Goal: Task Accomplishment & Management: Manage account settings

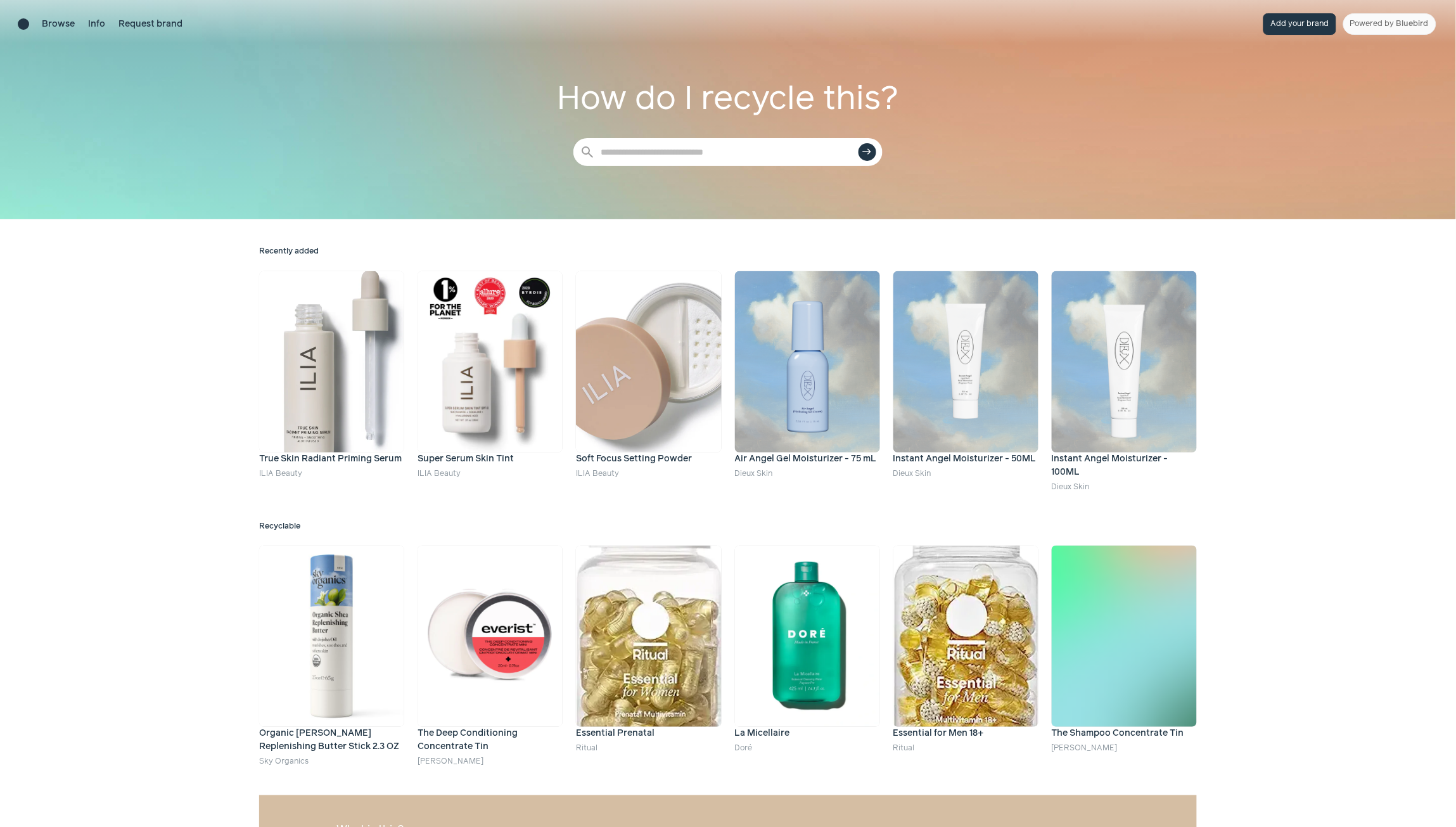
click at [1282, 27] on button "Add your brand" at bounding box center [1300, 23] width 73 height 22
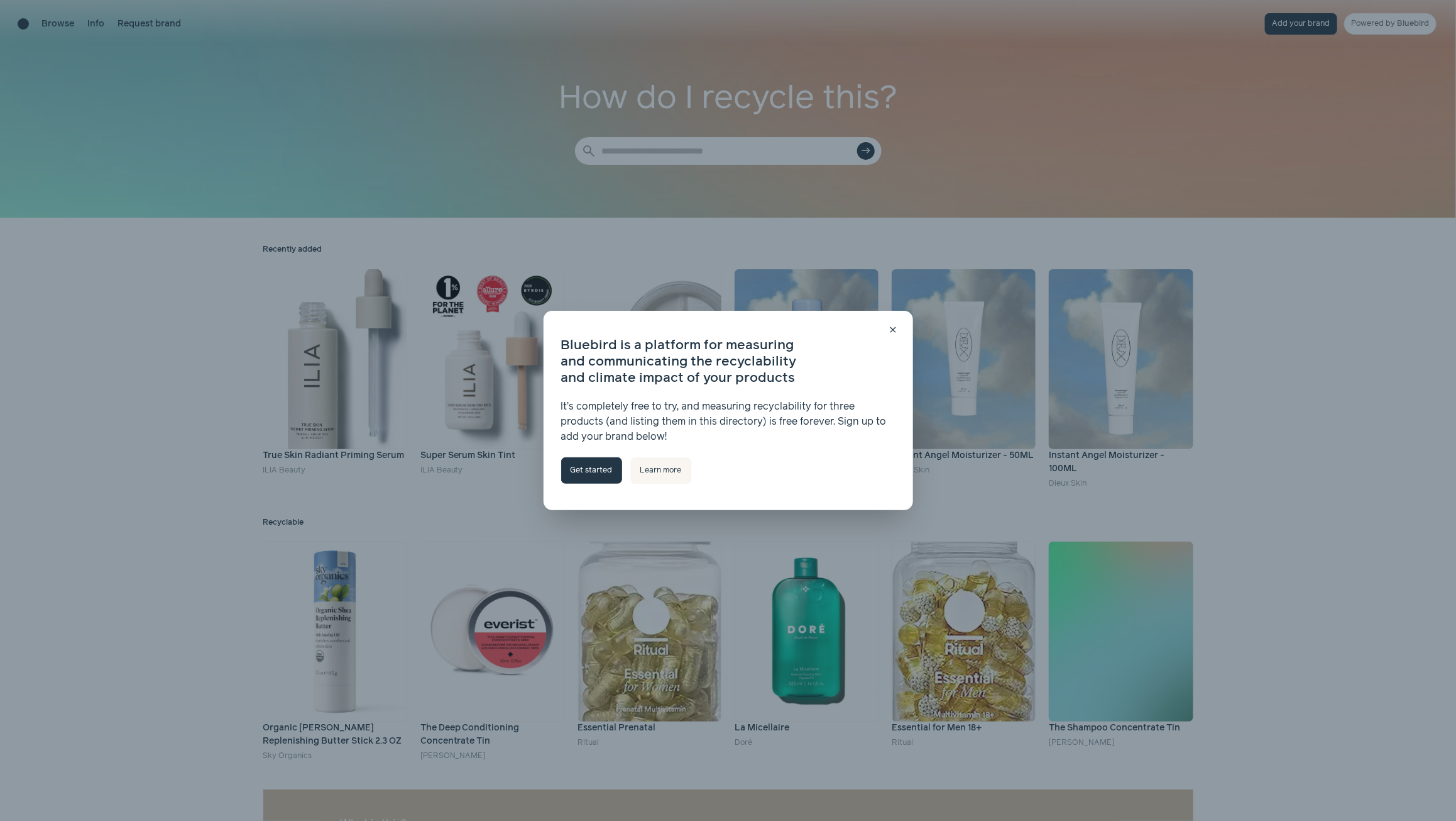
click at [594, 473] on link "Get started" at bounding box center [591, 470] width 61 height 27
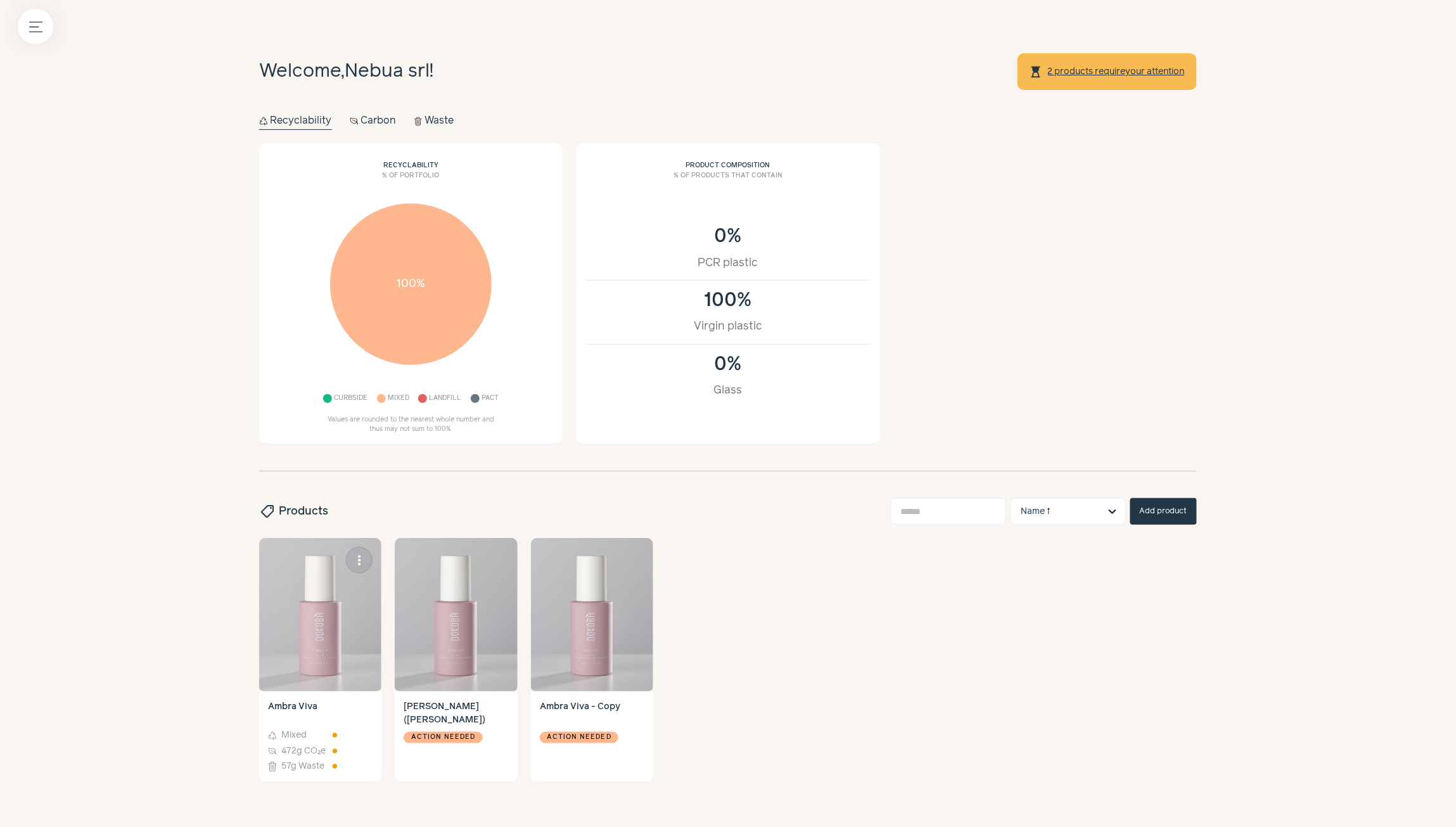
click at [316, 614] on img at bounding box center [320, 614] width 122 height 153
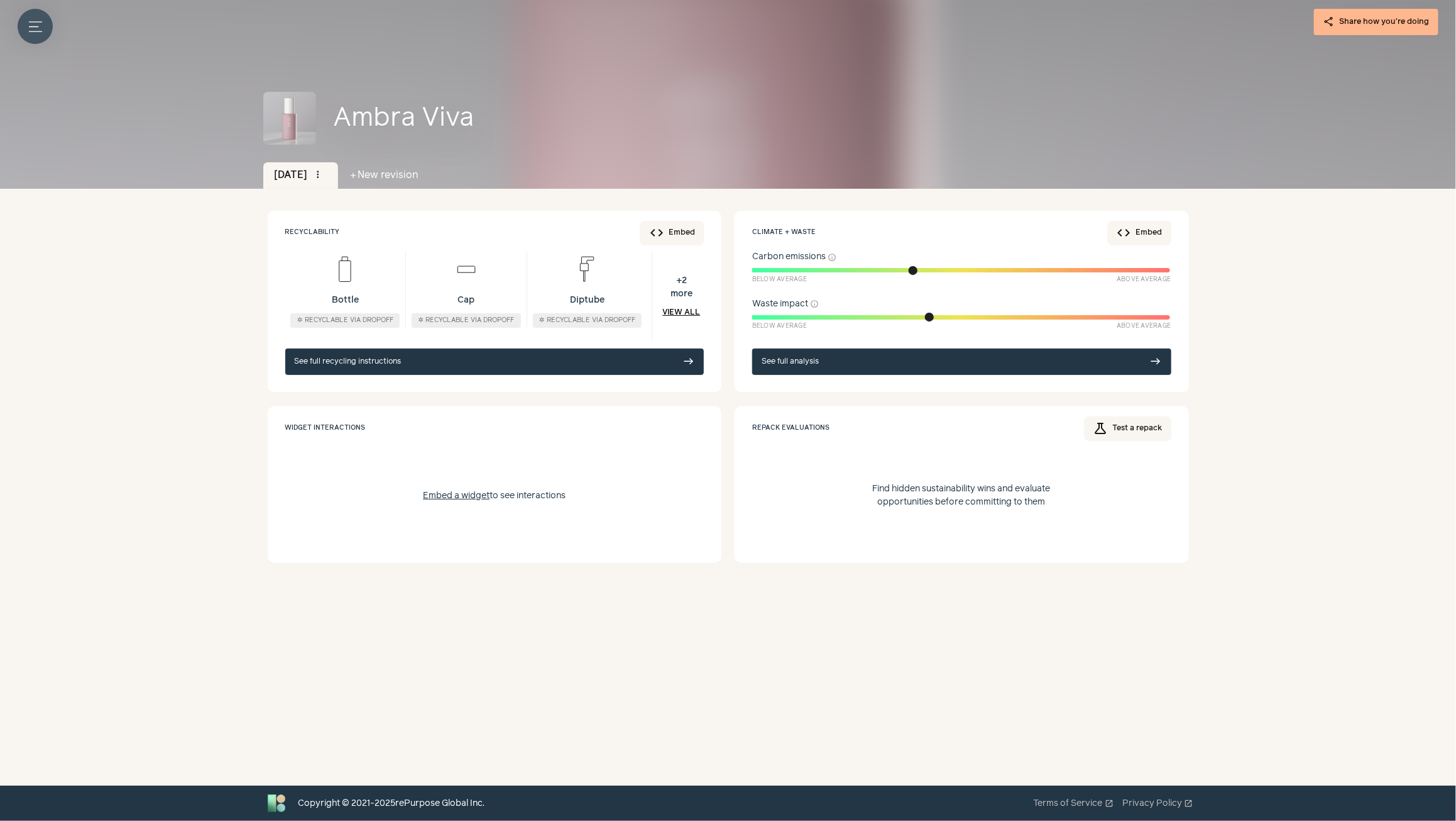
click at [38, 27] on icon "Menu button" at bounding box center [36, 27] width 13 height 13
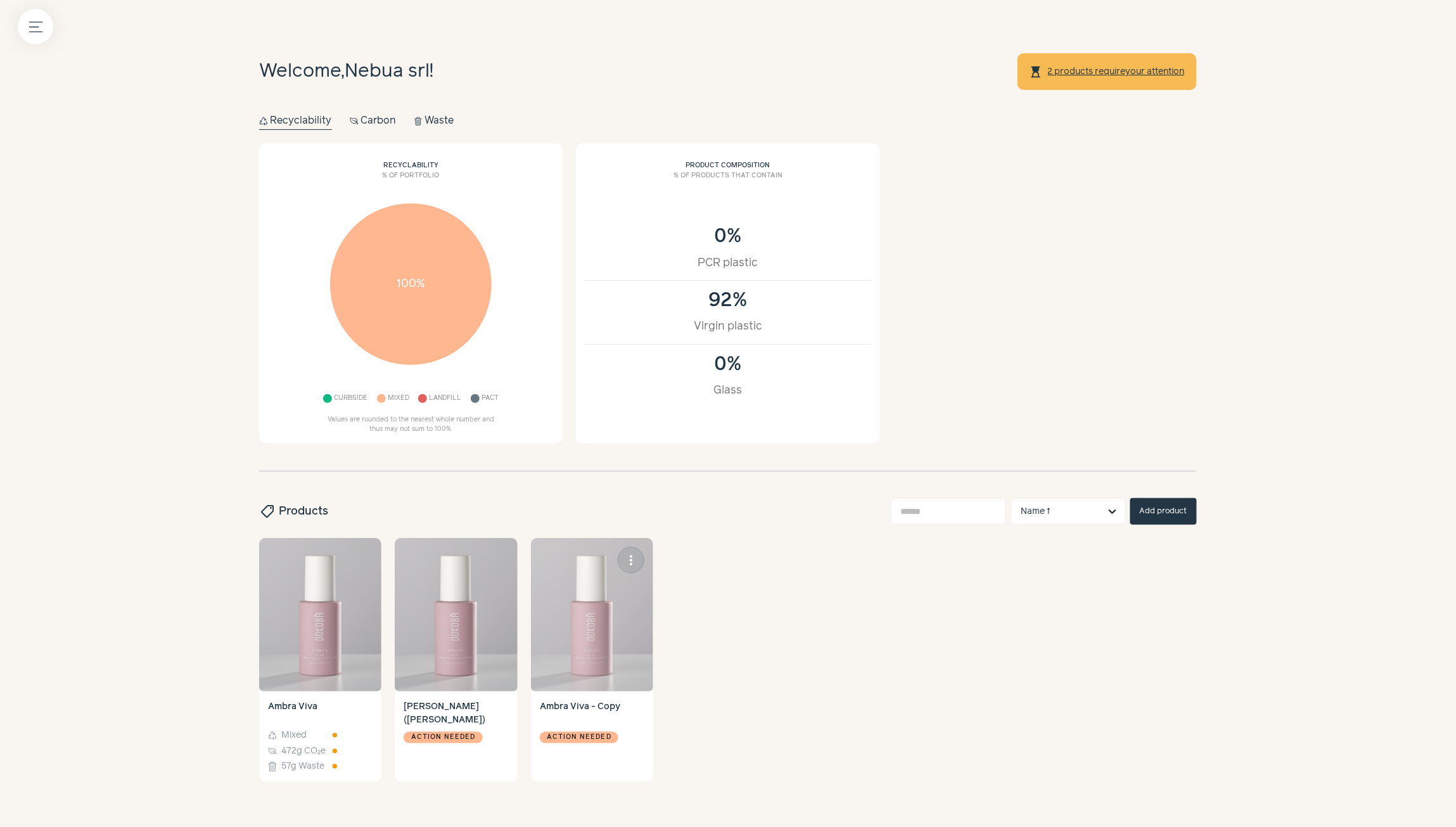
click at [586, 631] on img at bounding box center [592, 614] width 122 height 153
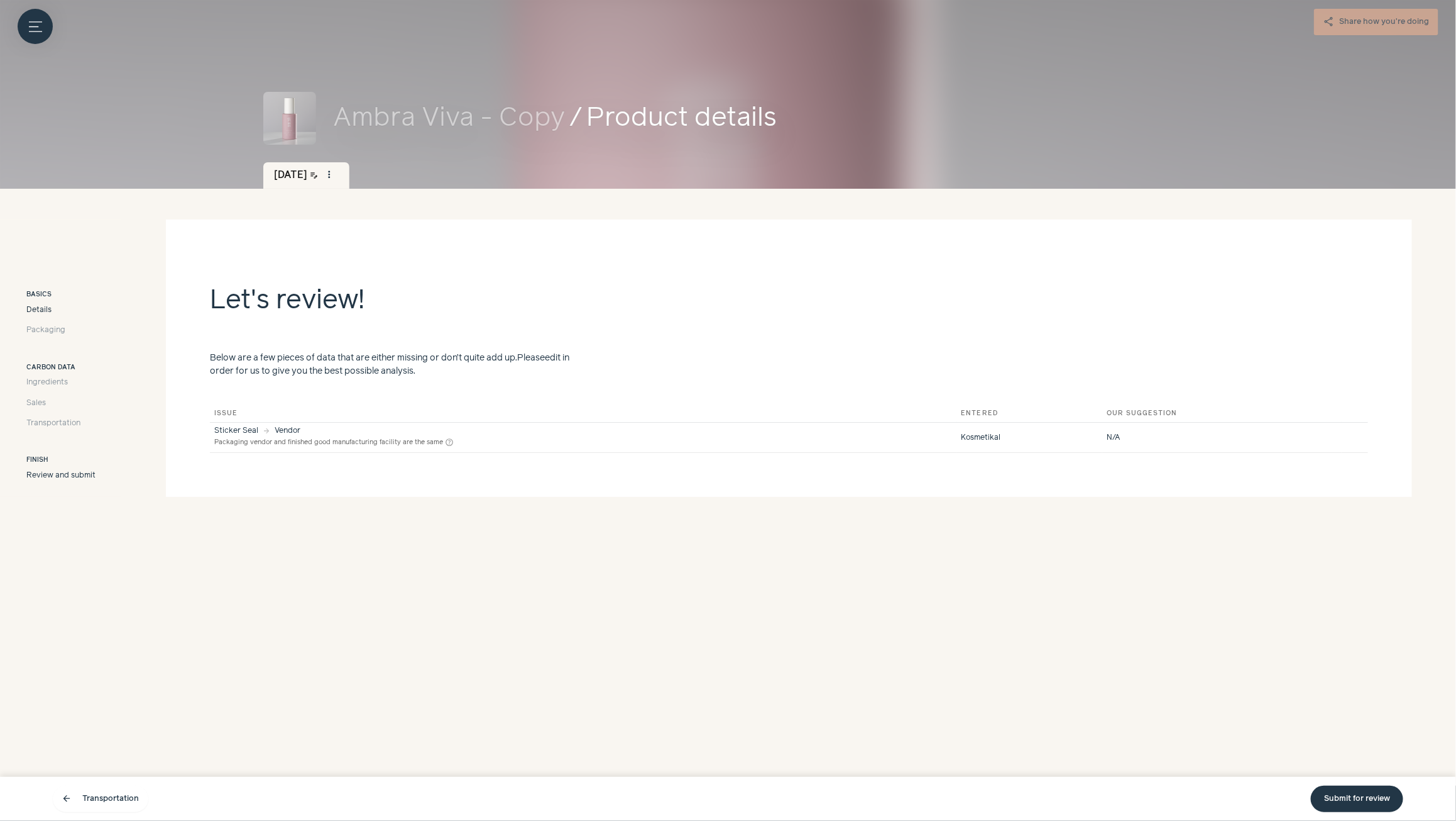
click at [36, 309] on span "Details" at bounding box center [39, 309] width 25 height 11
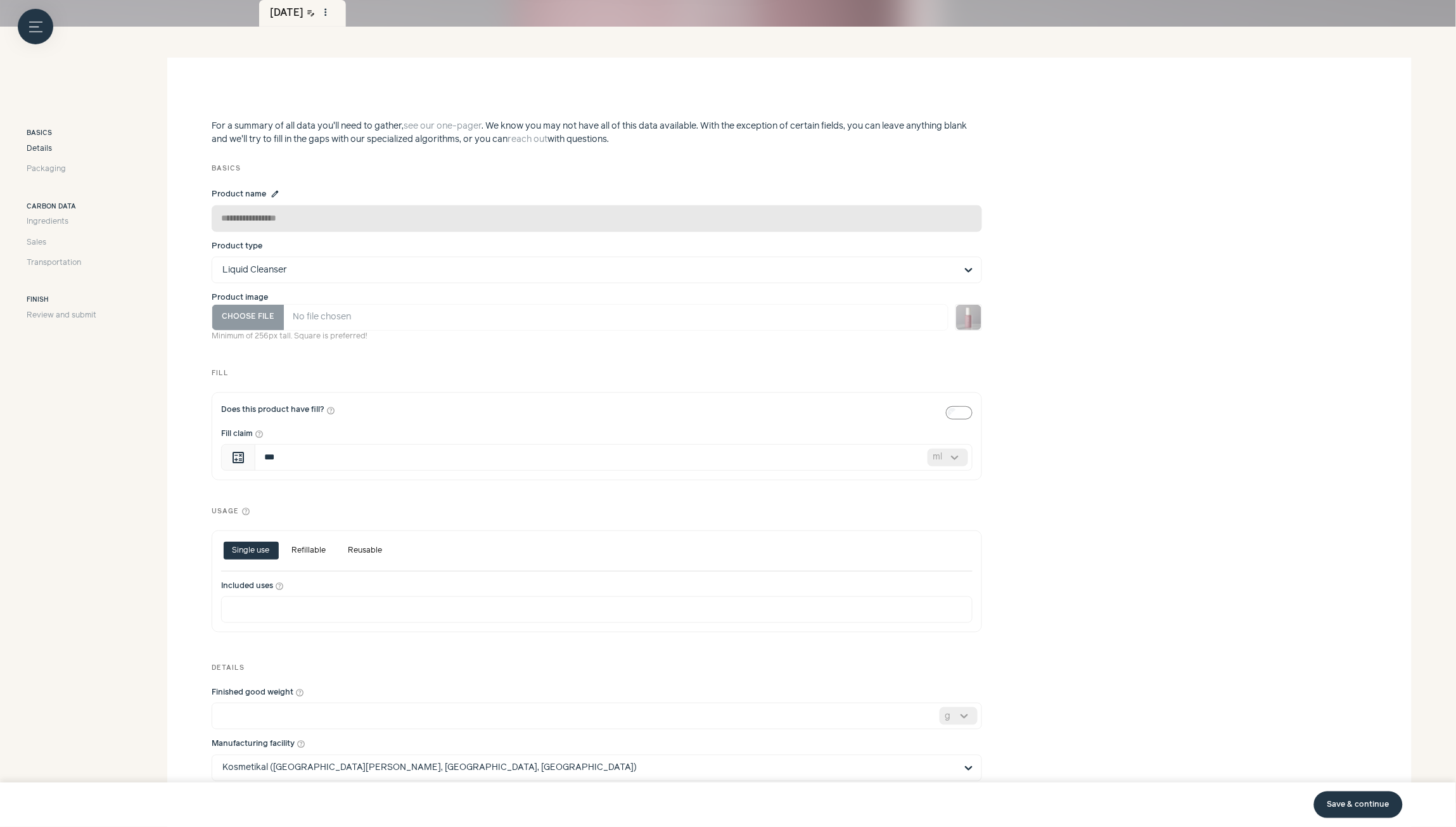
scroll to position [190, 0]
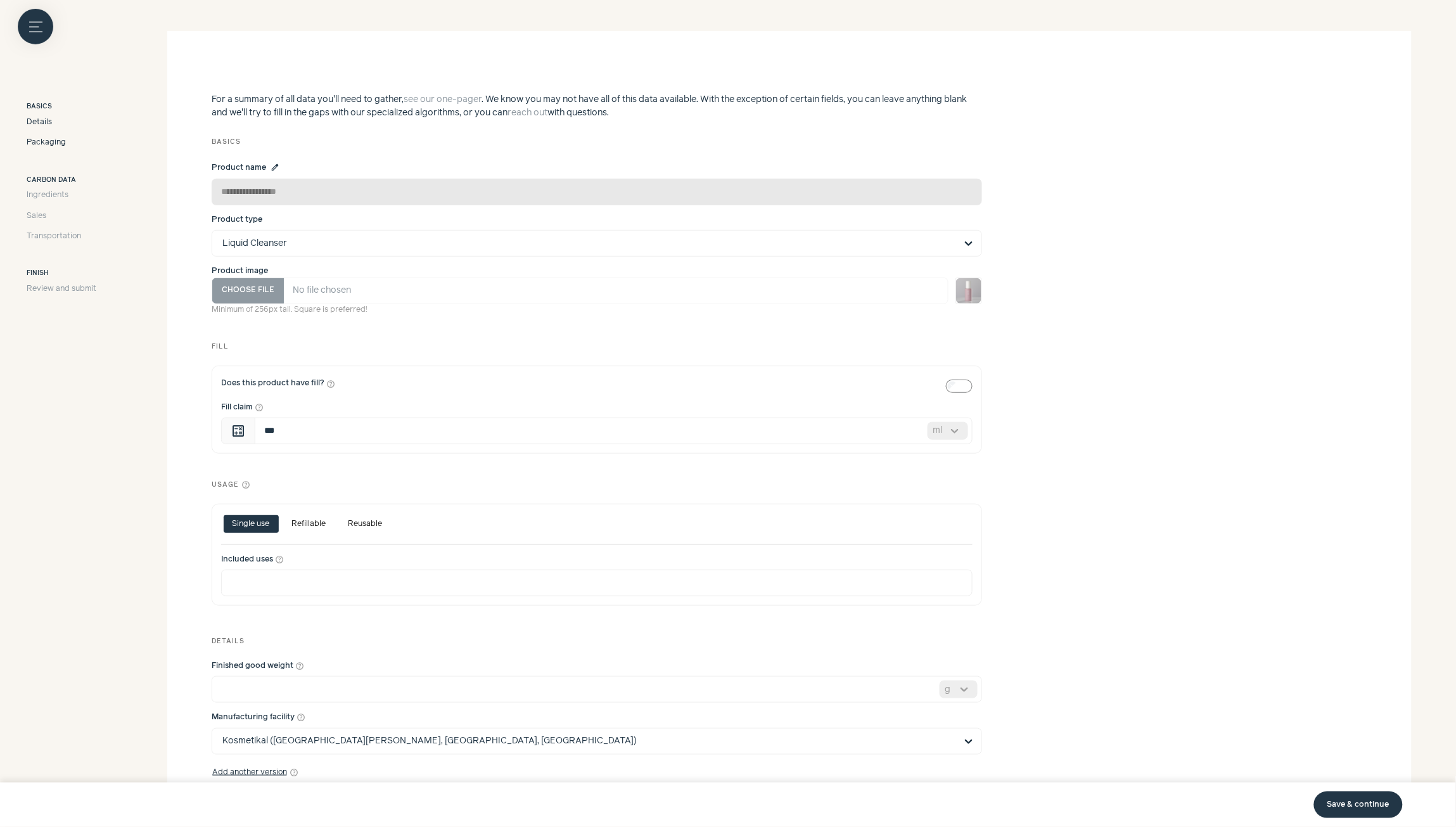
click at [46, 145] on span "Packaging" at bounding box center [46, 142] width 39 height 11
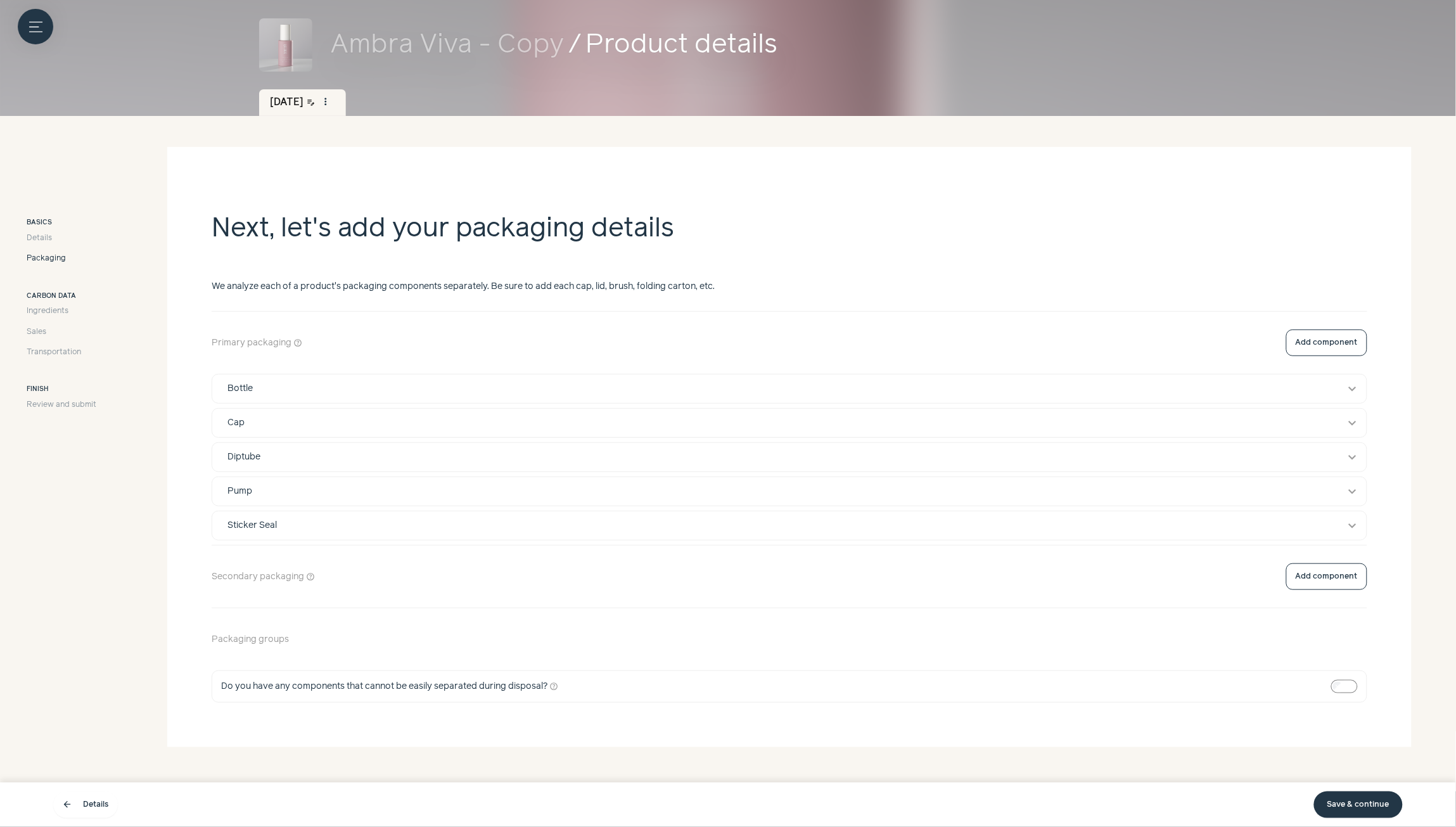
scroll to position [76, 0]
click at [1347, 385] on button "expand_more" at bounding box center [1352, 389] width 15 height 15
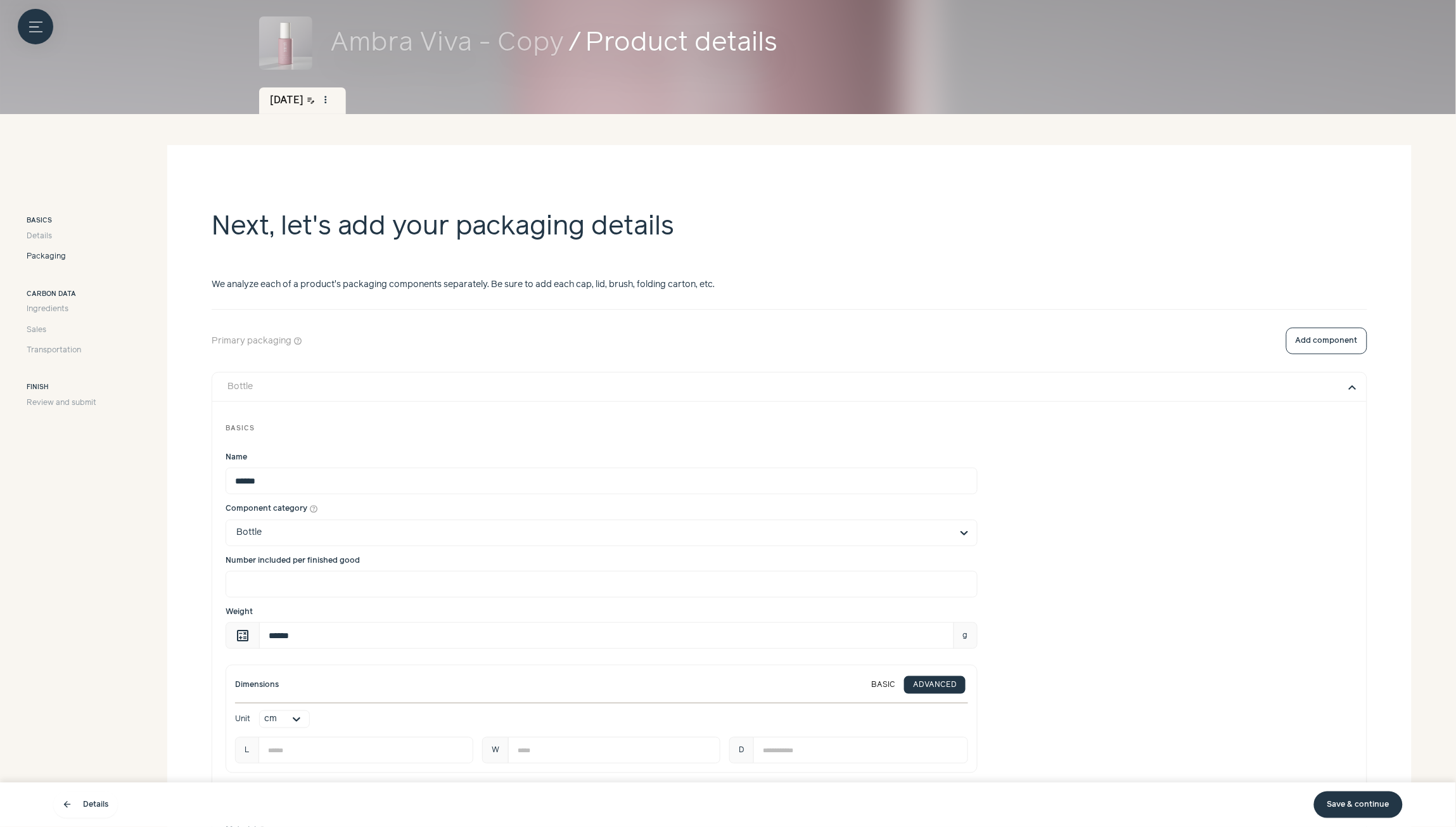
click at [1353, 387] on button "expand_more" at bounding box center [1352, 387] width 15 height 15
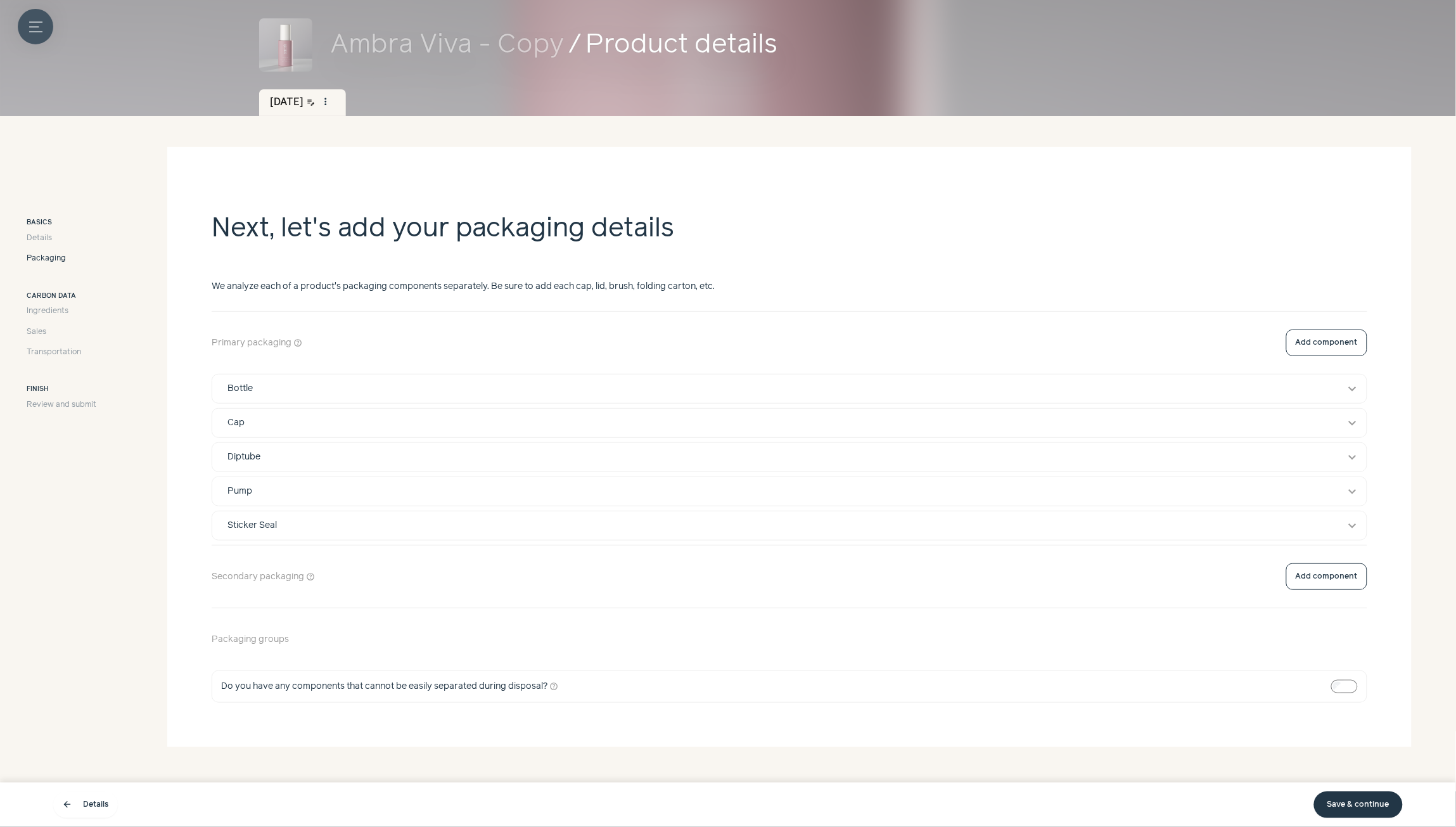
click at [33, 23] on icon "Menu button" at bounding box center [36, 27] width 13 height 13
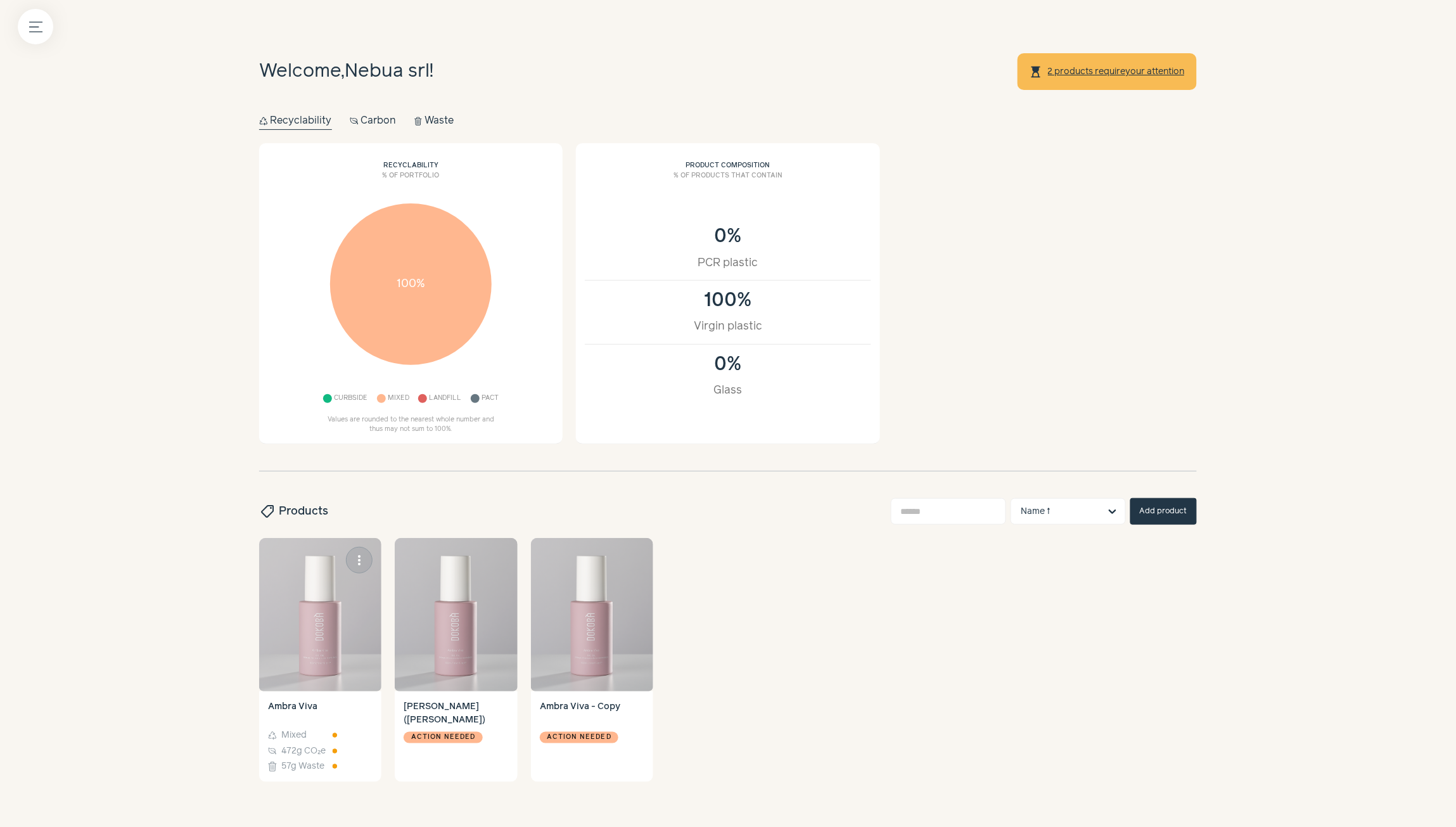
click at [305, 629] on img at bounding box center [320, 614] width 122 height 153
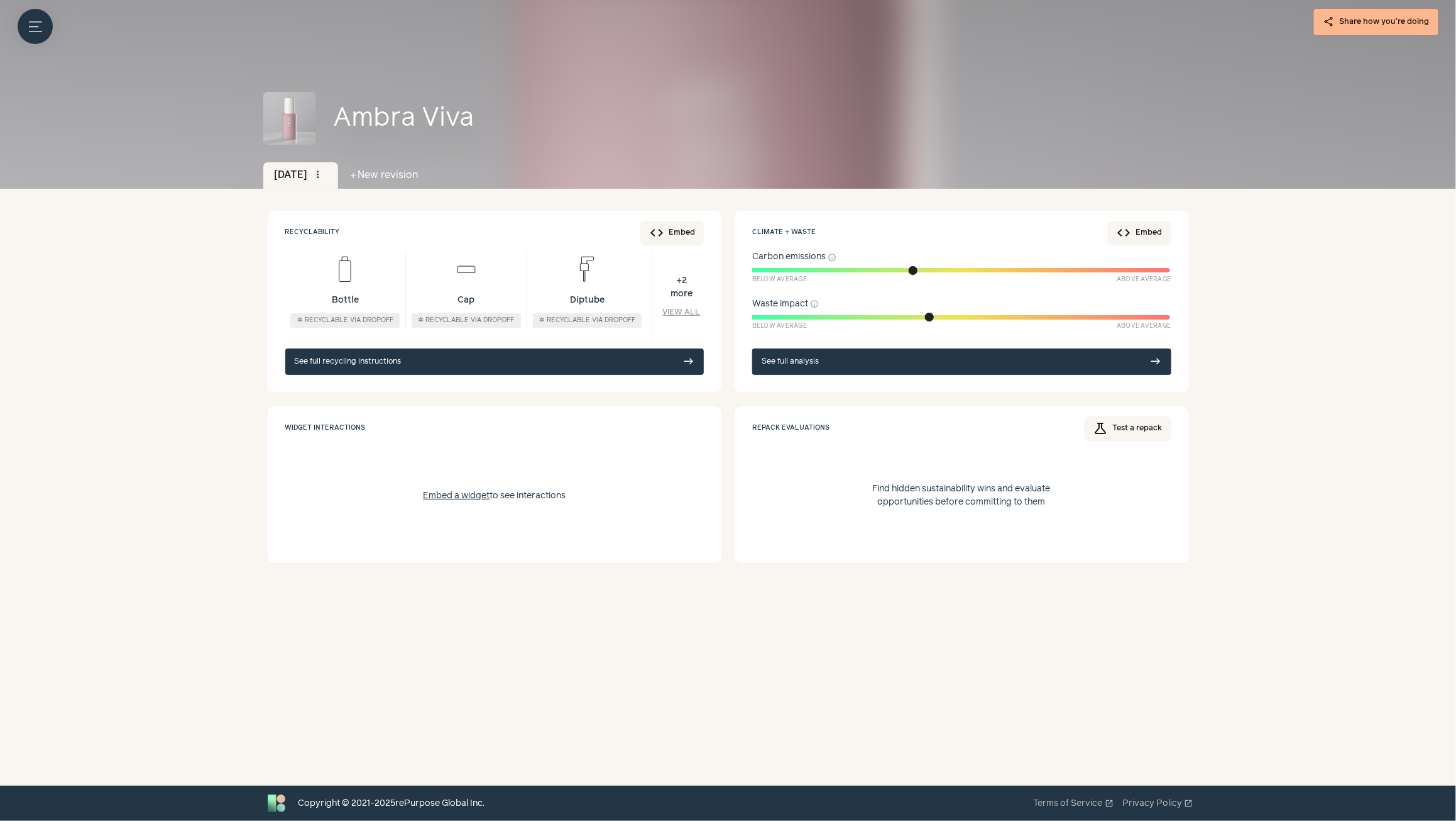
click at [689, 315] on link "View all" at bounding box center [681, 312] width 38 height 11
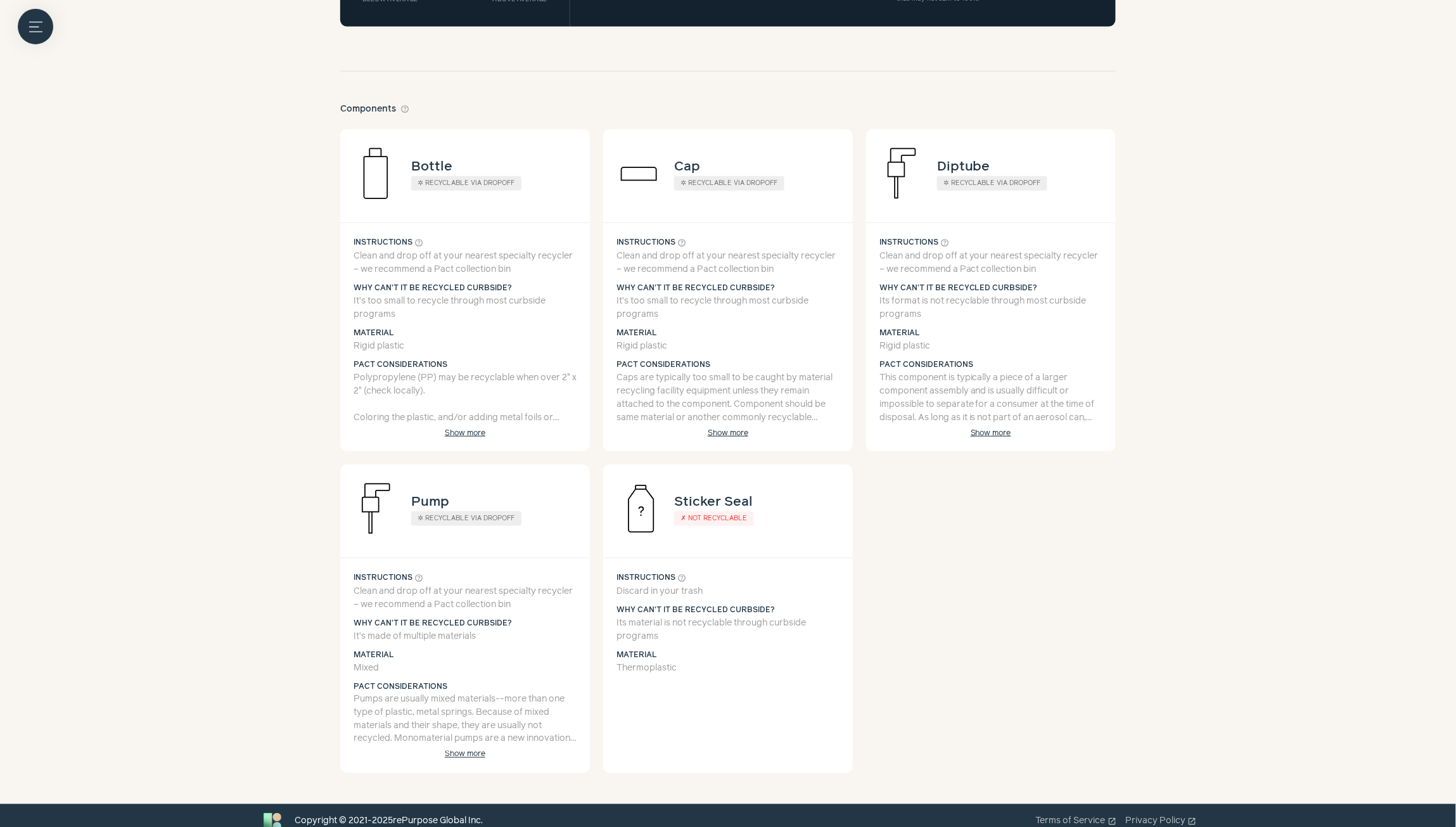
scroll to position [2186, 0]
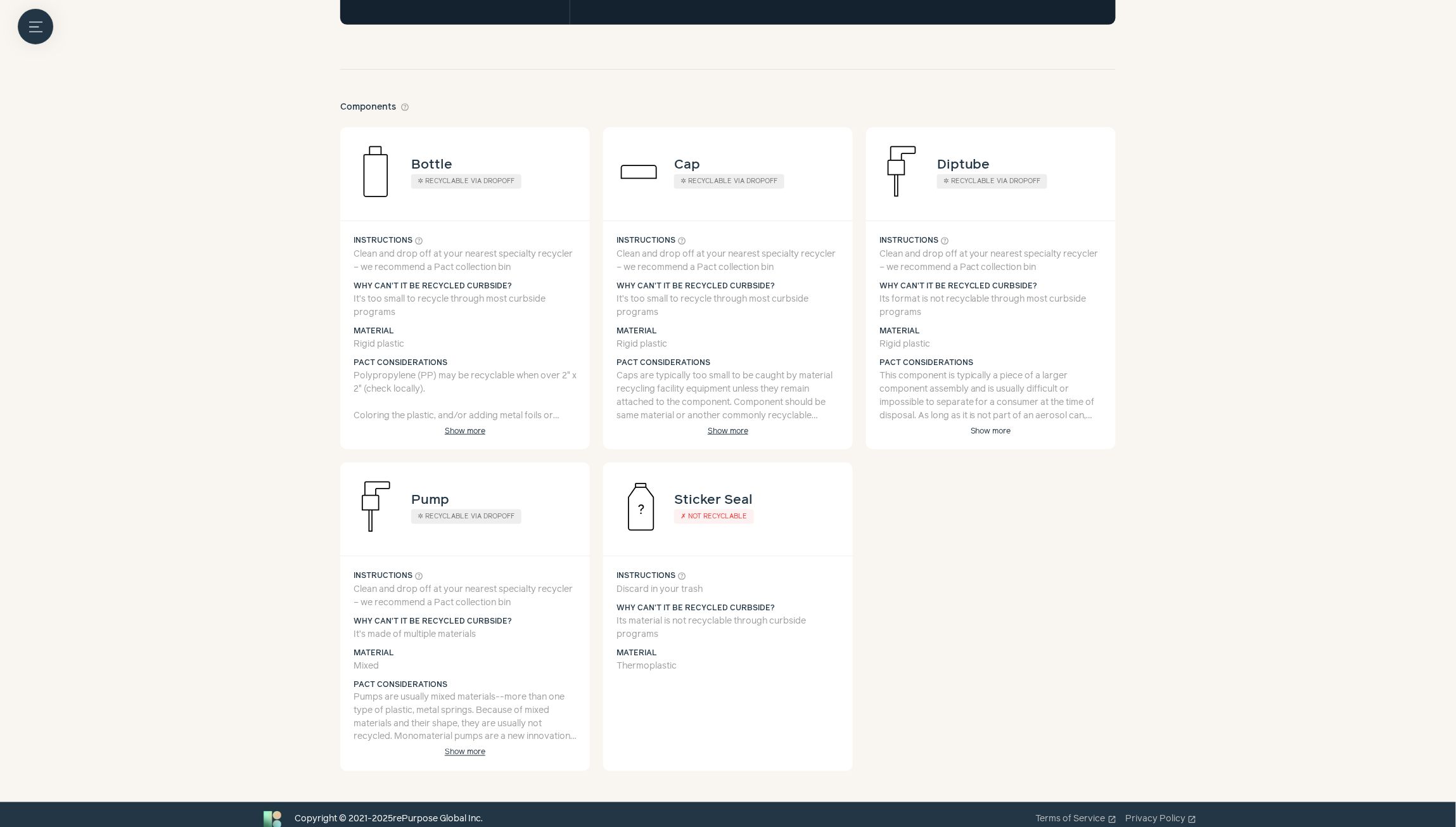
click at [983, 431] on button "Show more" at bounding box center [990, 432] width 59 height 9
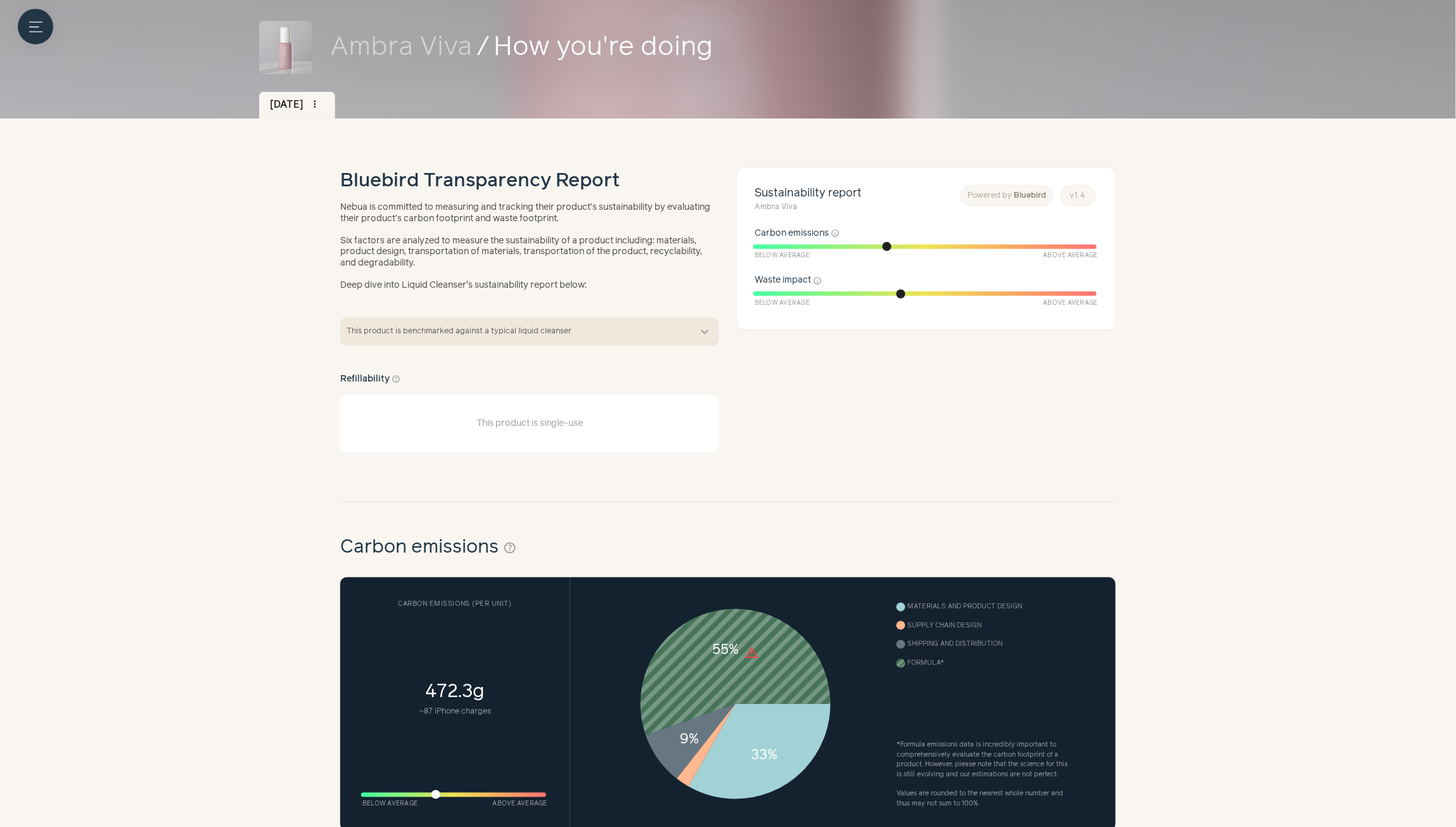
scroll to position [0, 0]
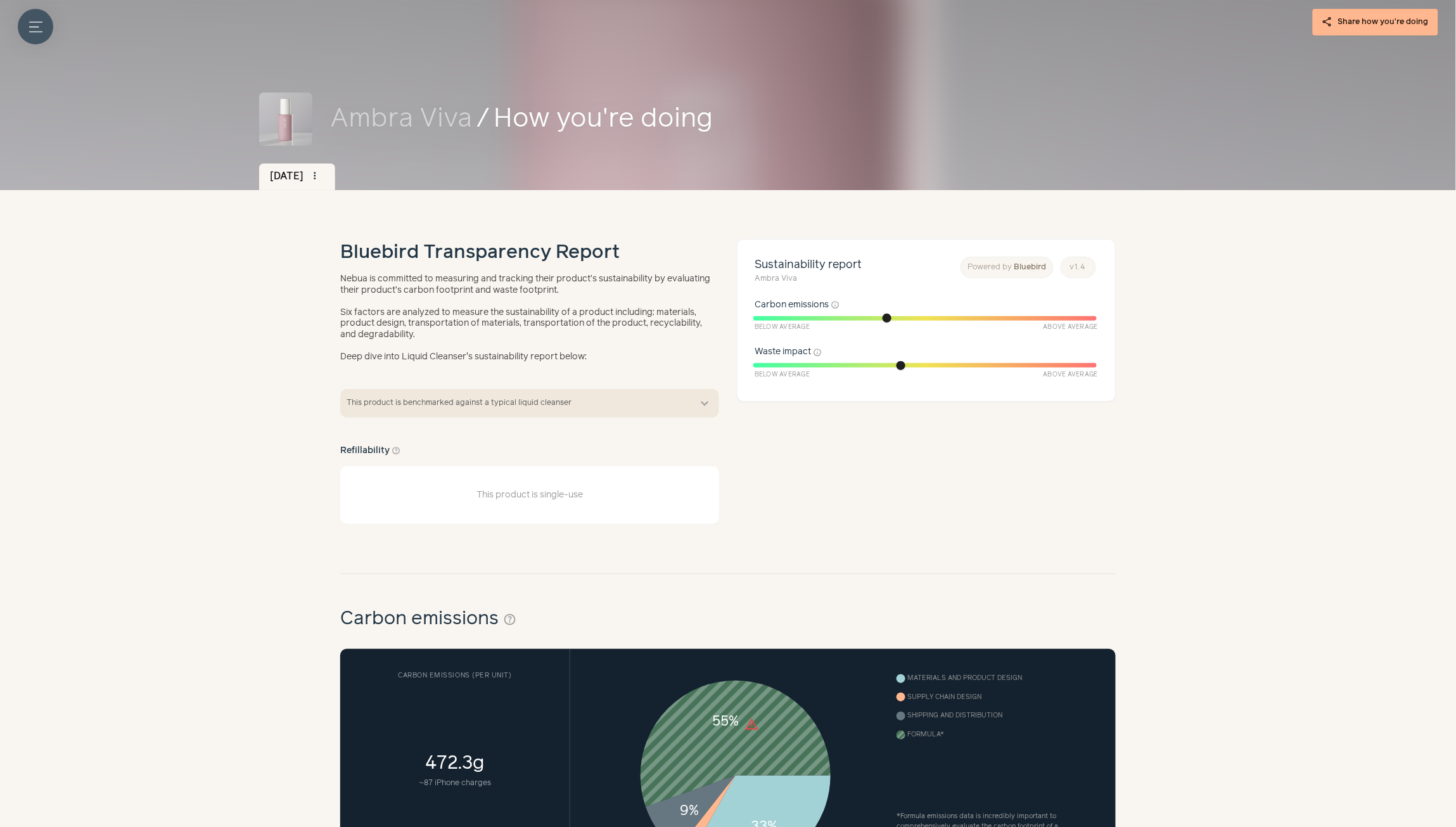
click at [30, 24] on icon "Menu button" at bounding box center [36, 27] width 13 height 13
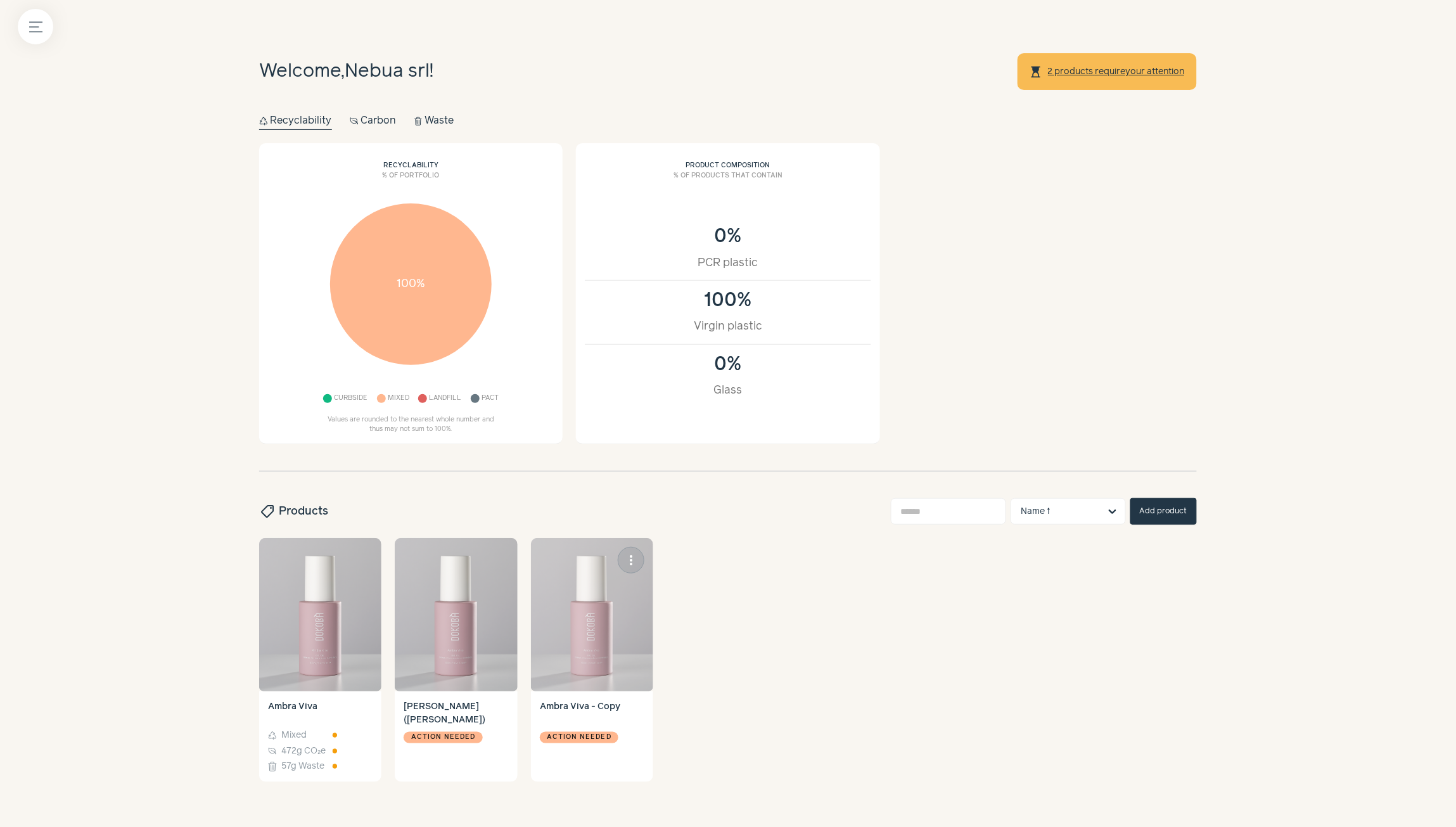
click at [580, 630] on img at bounding box center [592, 614] width 122 height 153
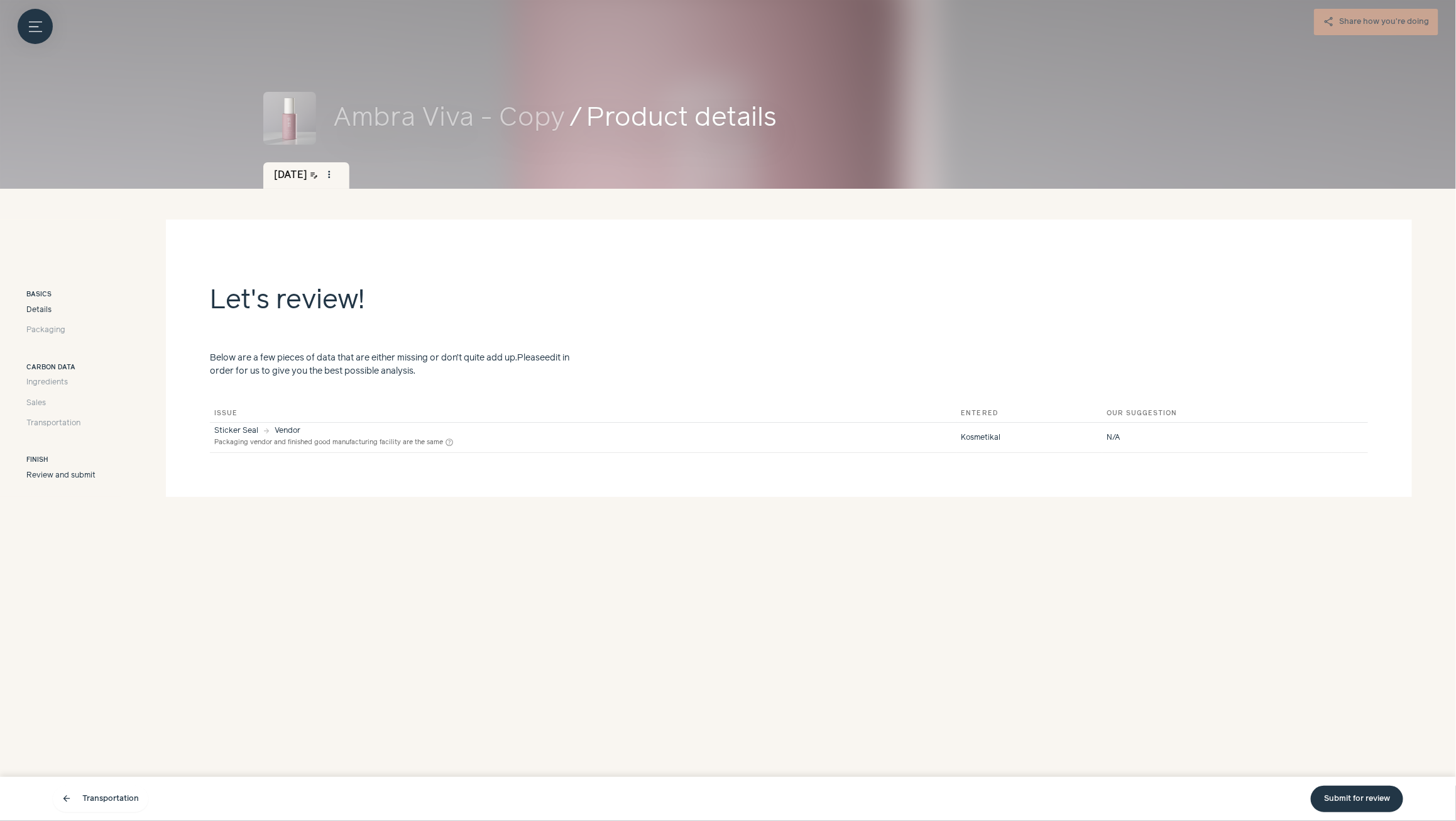
click at [42, 313] on span "Details" at bounding box center [39, 309] width 25 height 11
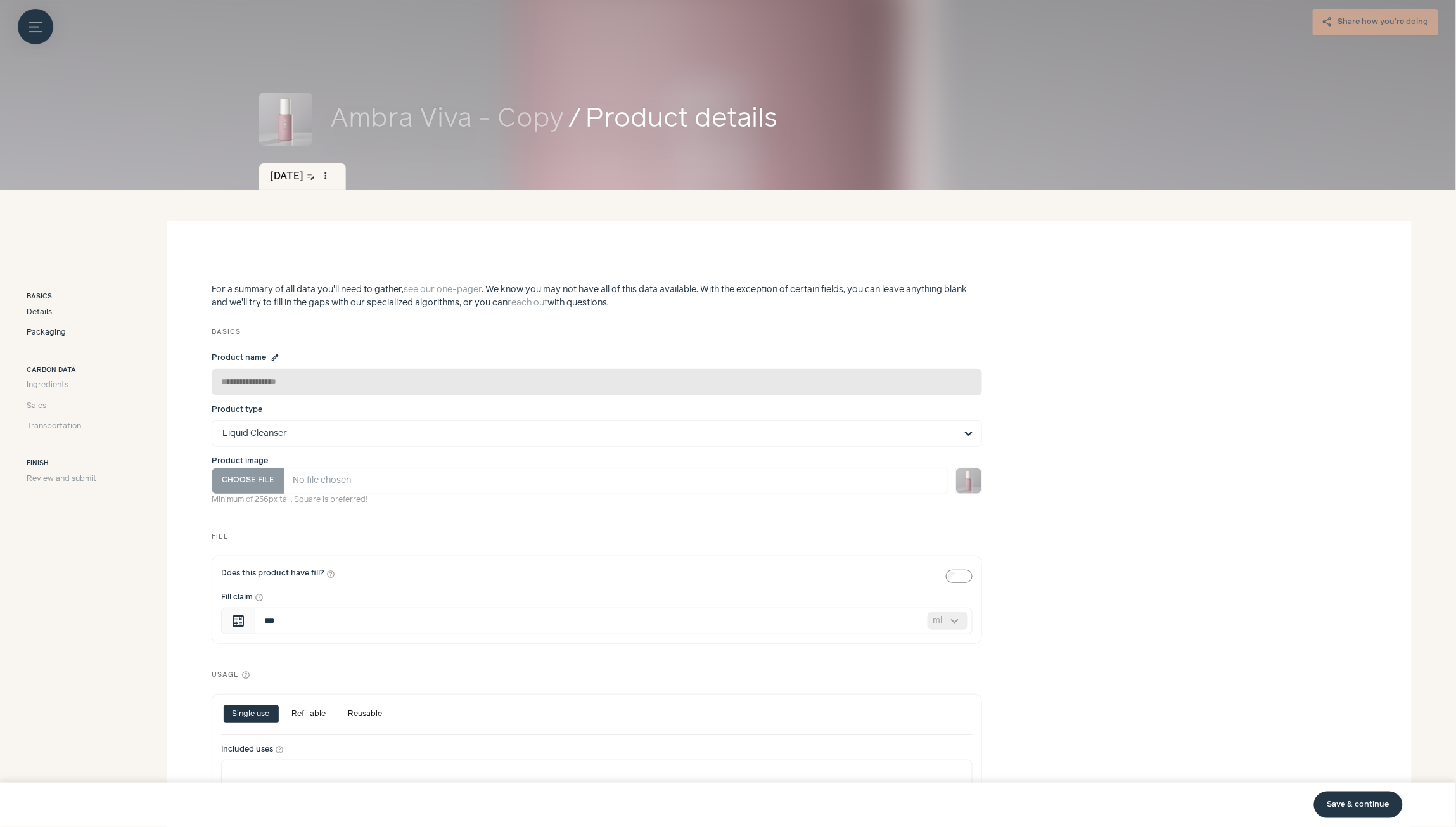
click at [52, 334] on span "Packaging" at bounding box center [46, 332] width 39 height 11
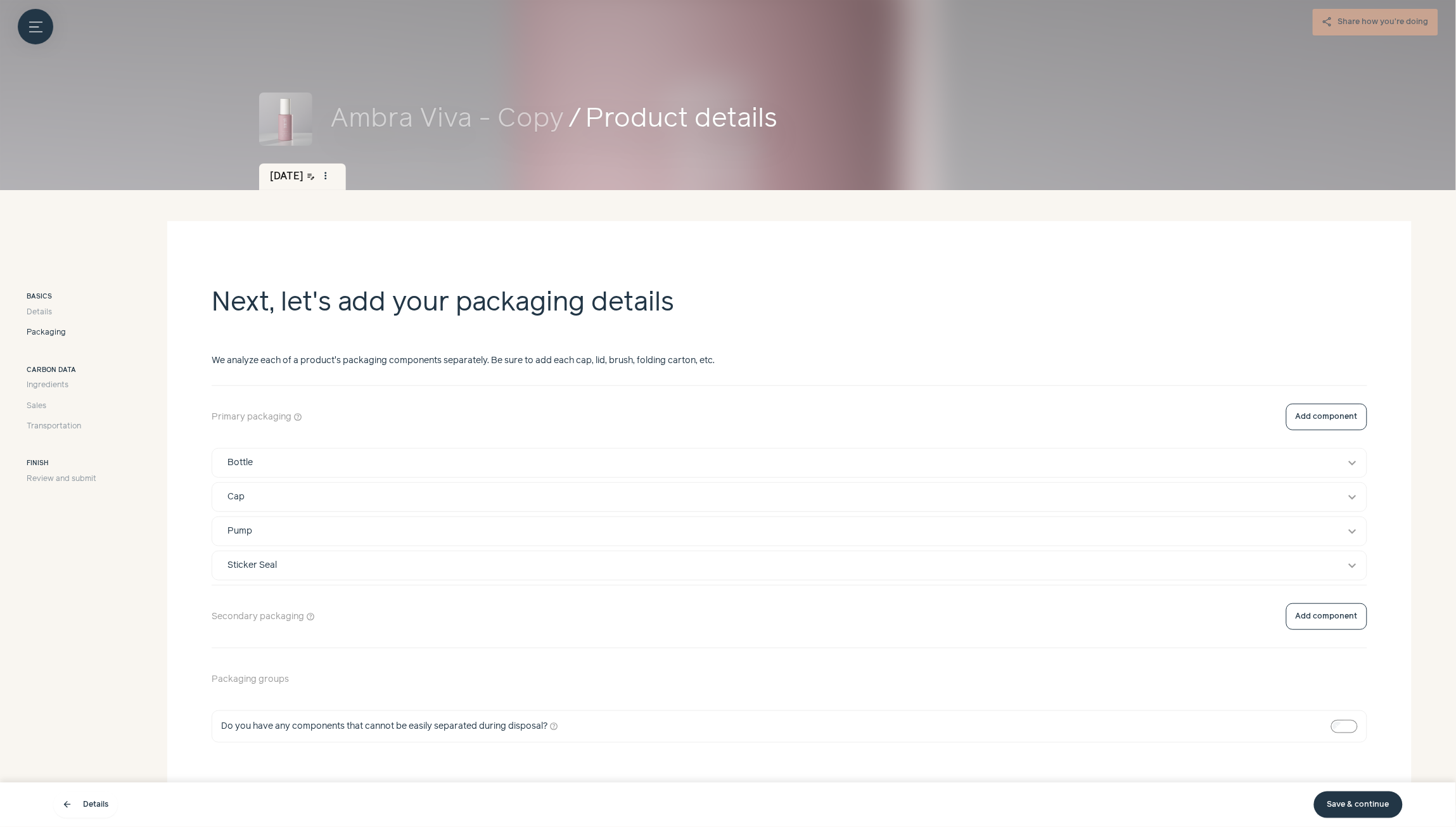
scroll to position [42, 0]
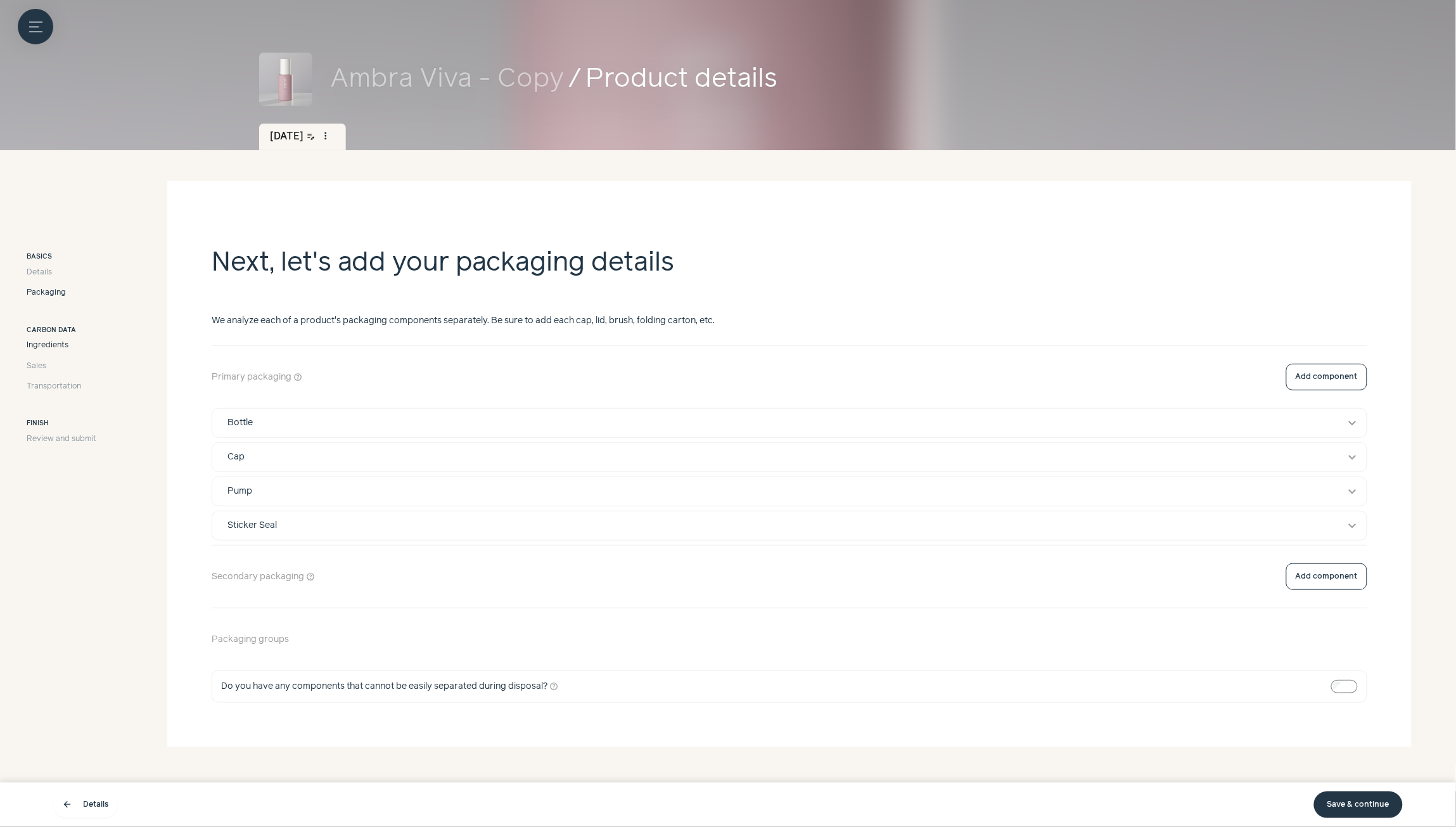
click at [49, 342] on span "Ingredients" at bounding box center [48, 345] width 42 height 11
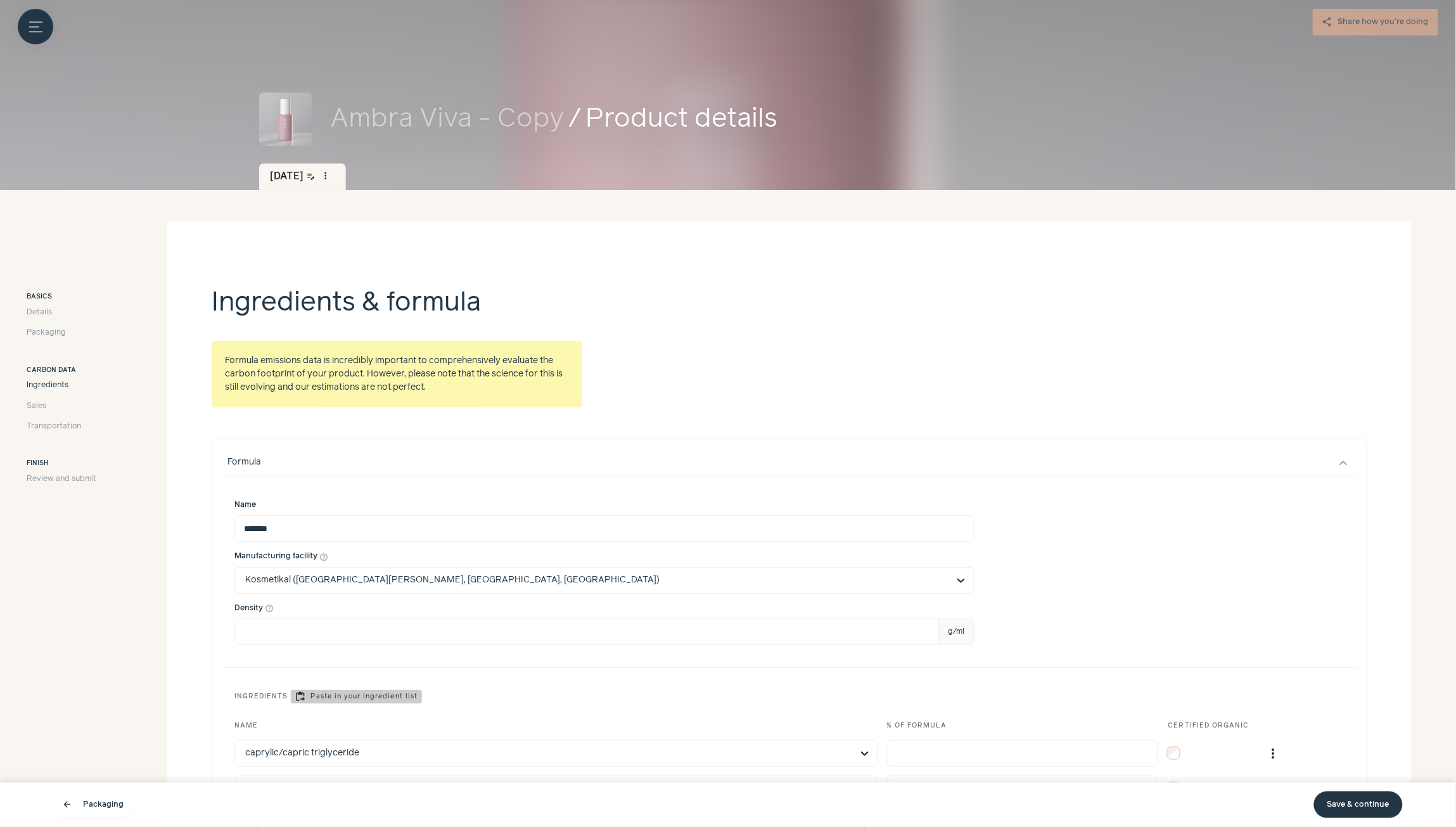
click at [32, 23] on icon "Menu button" at bounding box center [36, 27] width 13 height 13
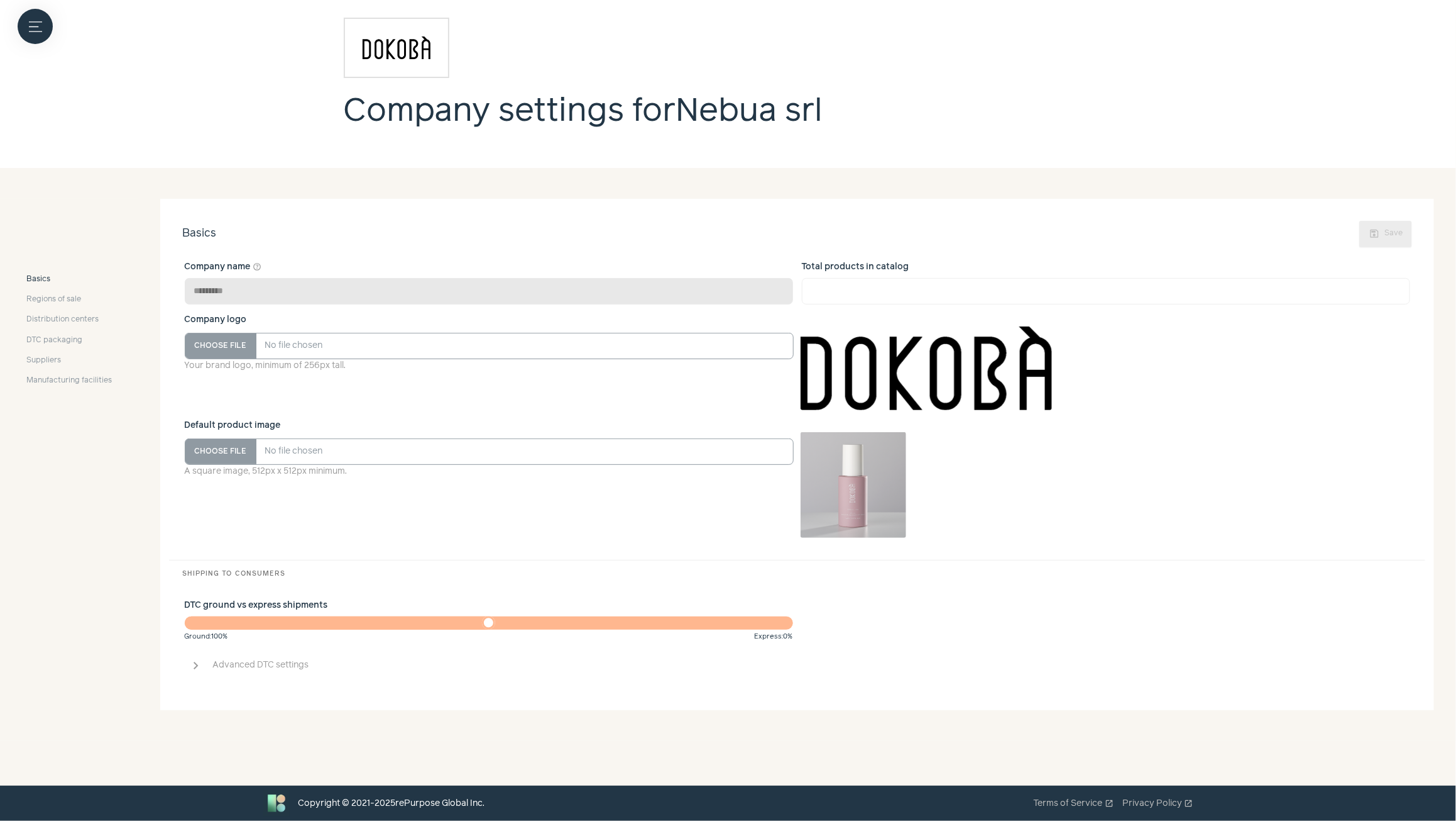
click at [197, 669] on span "chevron_right" at bounding box center [196, 665] width 15 height 15
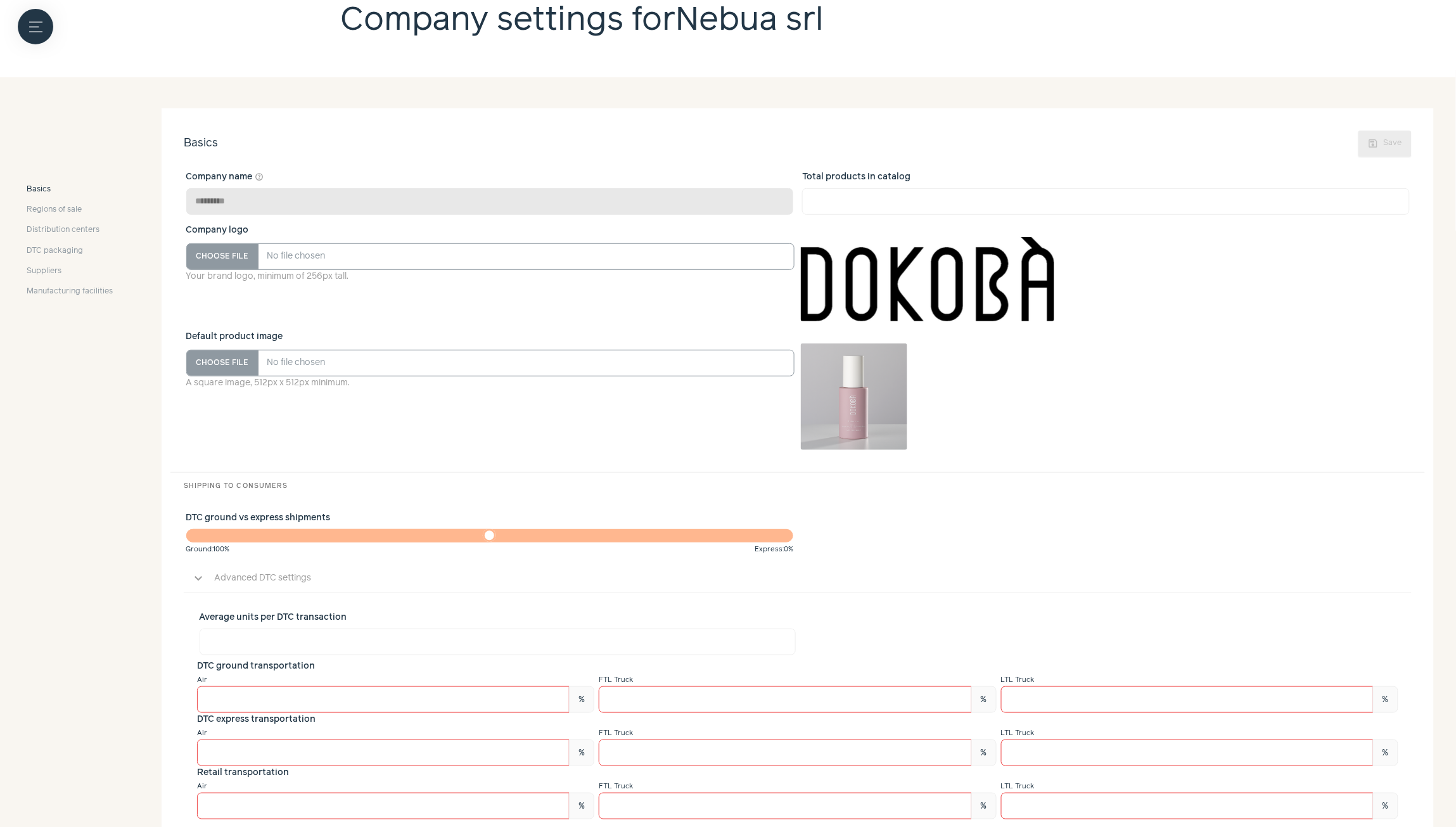
scroll to position [194, 0]
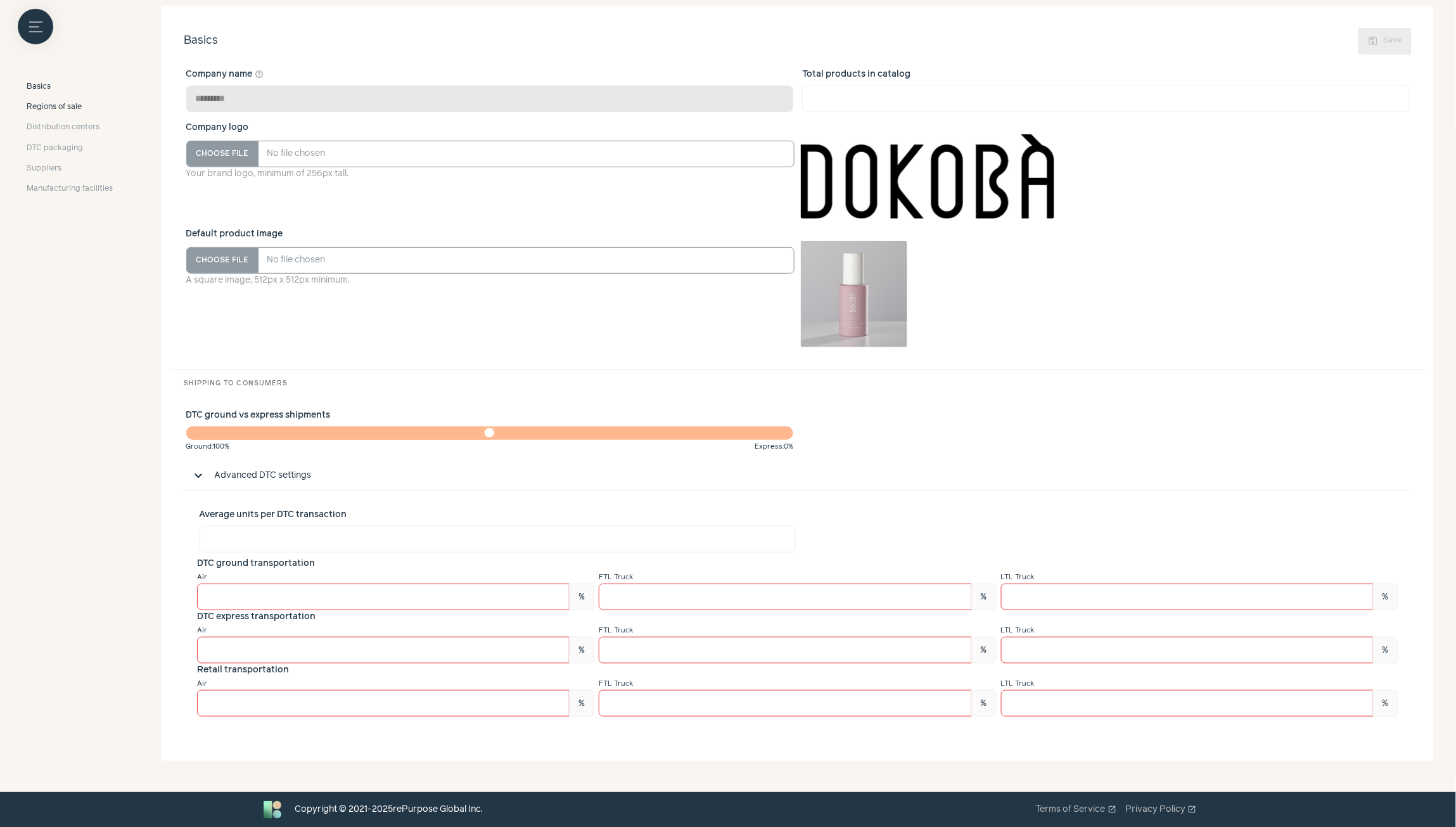
click at [75, 104] on span "Regions of sale" at bounding box center [54, 106] width 55 height 11
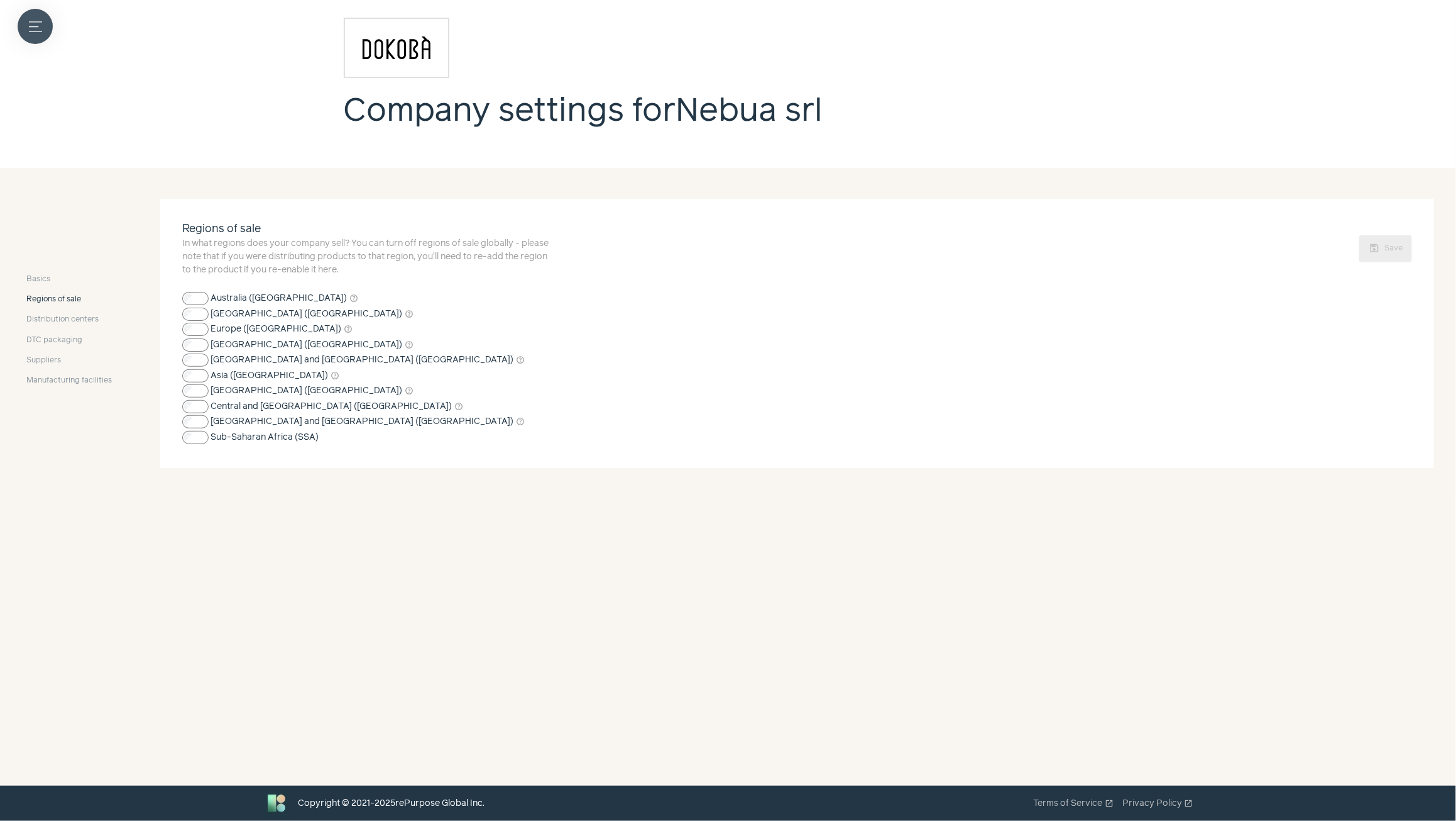
click at [36, 30] on icon "Menu button" at bounding box center [36, 27] width 13 height 13
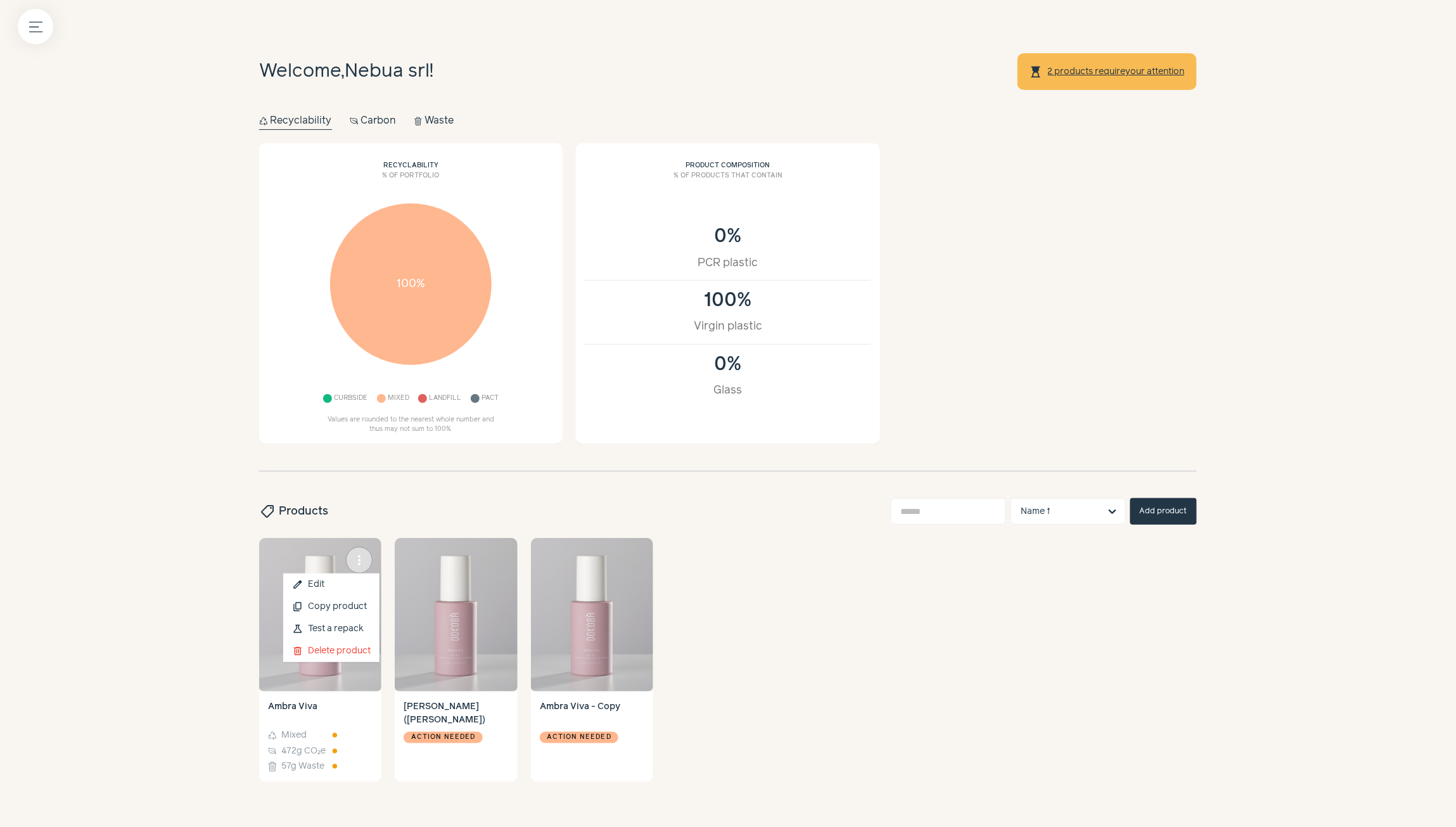
click at [362, 560] on span "more_vert" at bounding box center [359, 560] width 15 height 15
click at [356, 586] on link "edit Edit" at bounding box center [331, 584] width 97 height 22
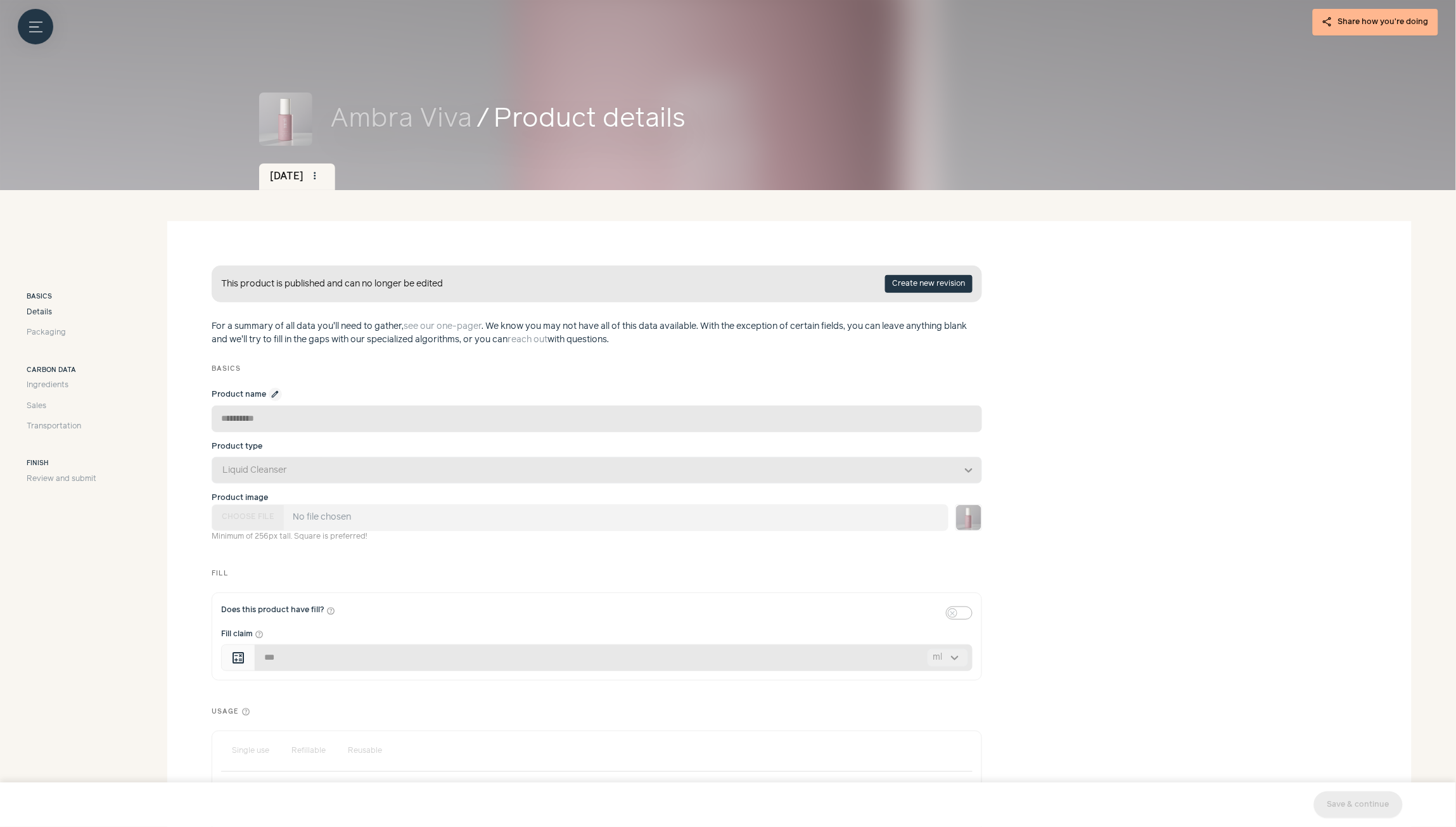
click at [273, 393] on div "Product name edit" at bounding box center [596, 394] width 770 height 13
click at [276, 395] on div "Product name edit" at bounding box center [596, 394] width 770 height 13
click at [271, 393] on div "Product name edit" at bounding box center [596, 394] width 770 height 13
click at [271, 394] on div "Product name edit" at bounding box center [596, 394] width 770 height 13
click at [271, 393] on div "Product name edit" at bounding box center [596, 394] width 770 height 13
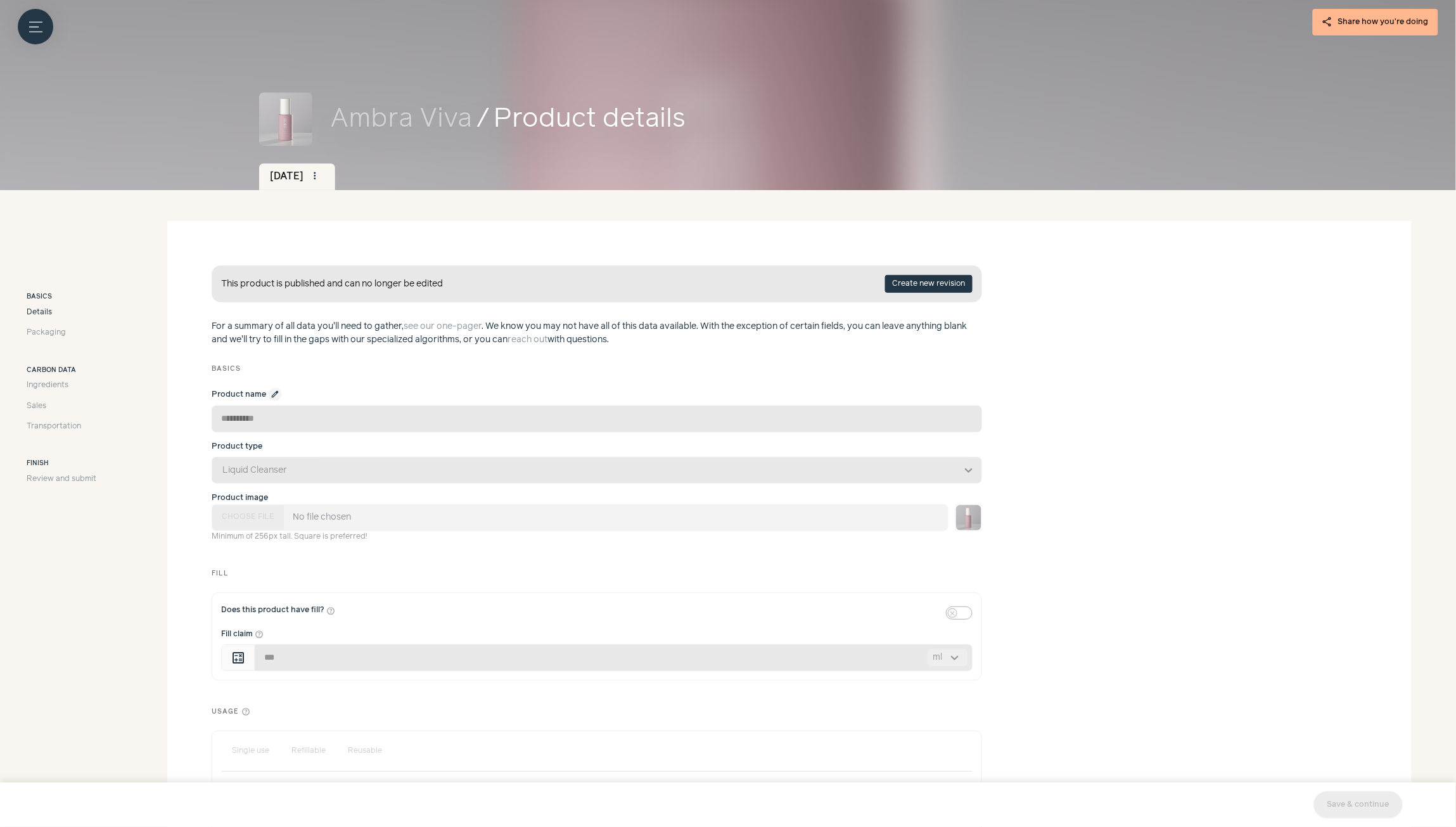
click at [296, 386] on div "**********" at bounding box center [596, 465] width 770 height 172
click at [275, 391] on div "Product name edit" at bounding box center [596, 394] width 770 height 13
click at [35, 32] on icon "Menu button" at bounding box center [36, 27] width 13 height 13
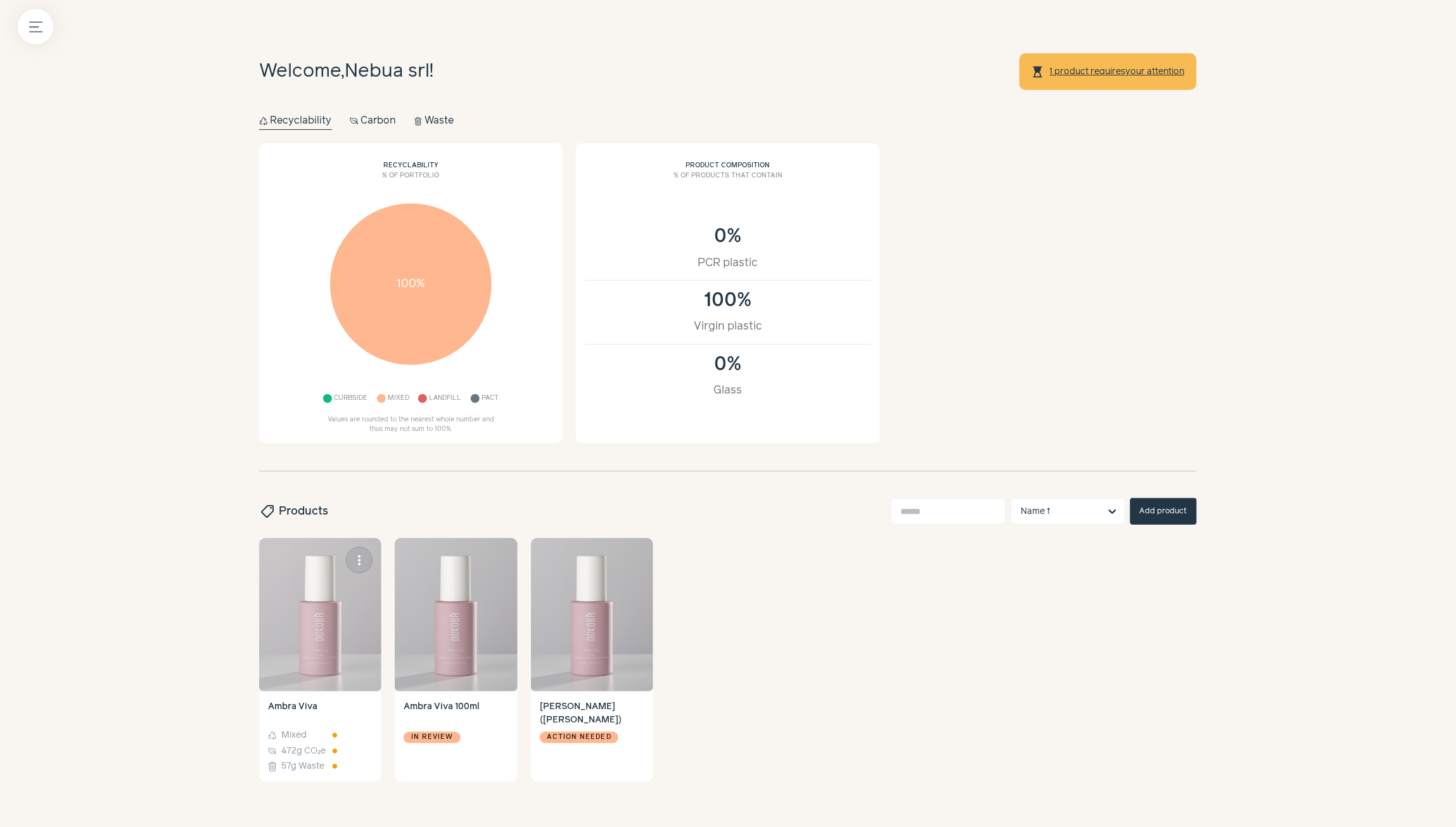
click at [322, 615] on img at bounding box center [320, 614] width 122 height 153
